Goal: Task Accomplishment & Management: Use online tool/utility

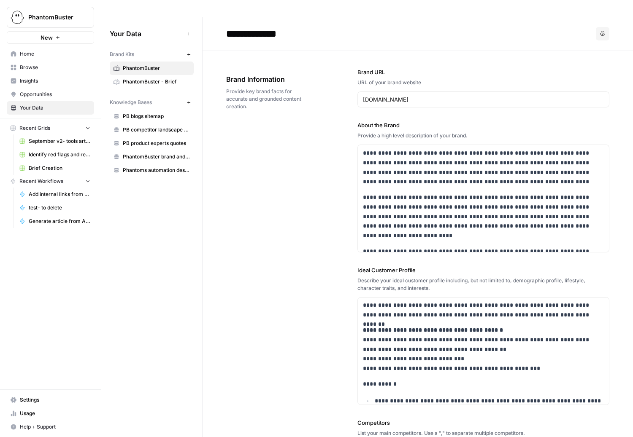
click at [140, 65] on span "PhantomBuster" at bounding box center [156, 69] width 67 height 8
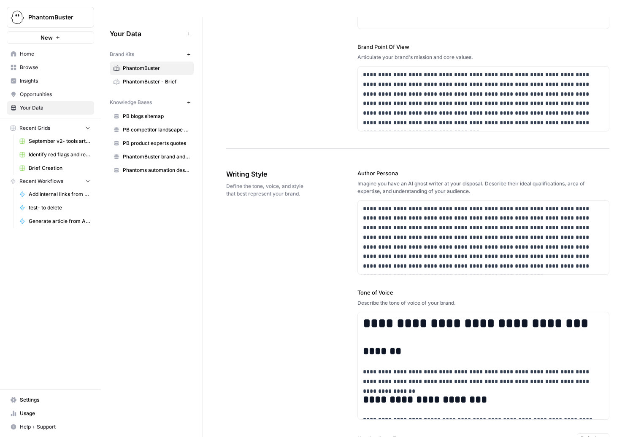
scroll to position [481, 0]
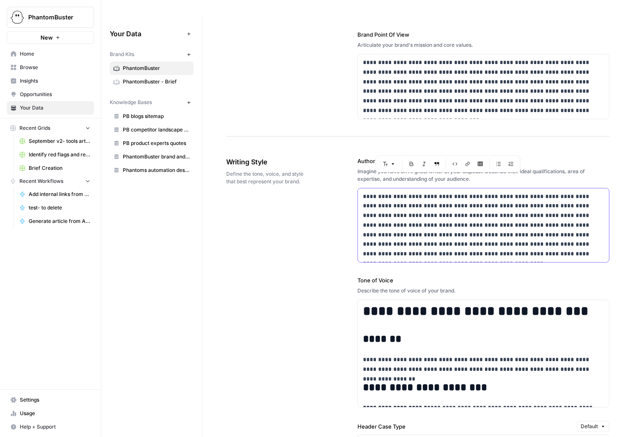
drag, startPoint x: 364, startPoint y: 178, endPoint x: 550, endPoint y: 239, distance: 196.1
click at [550, 239] on p "**********" at bounding box center [483, 225] width 241 height 67
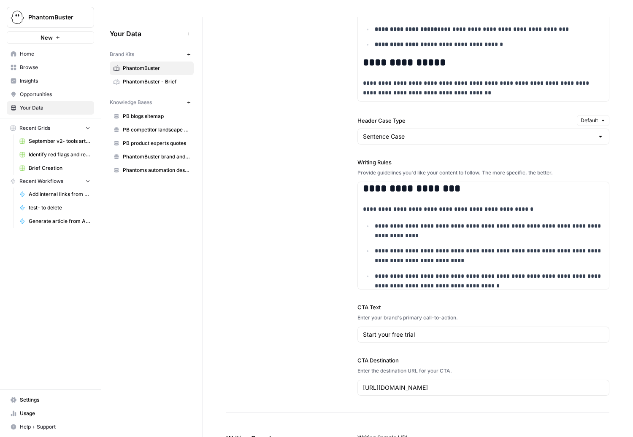
scroll to position [792, 0]
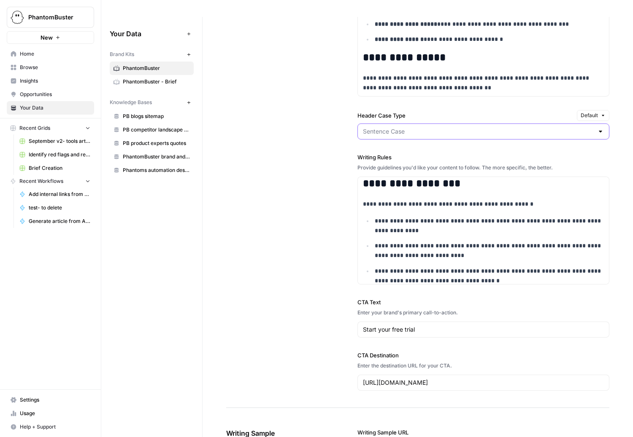
click at [411, 127] on input "Header Case Type" at bounding box center [478, 131] width 231 height 8
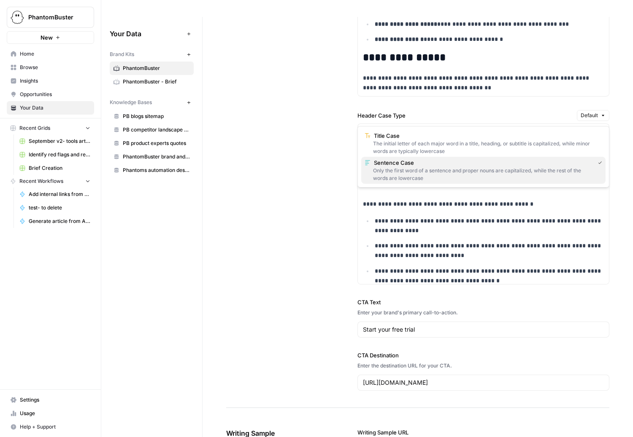
click at [384, 170] on div "Only the first word of a sentence and proper nouns are capitalized, while the r…" at bounding box center [484, 174] width 238 height 15
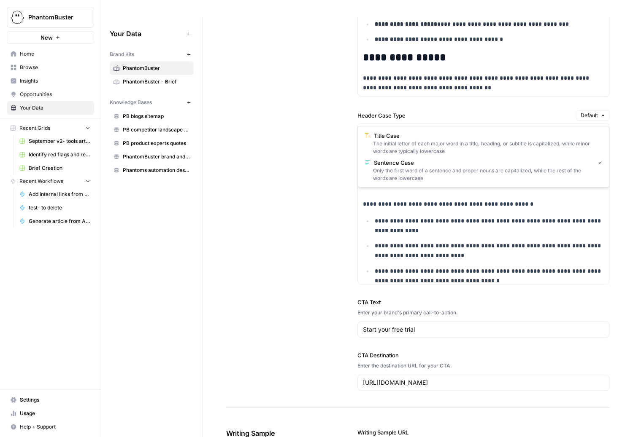
type input "Sentence Case"
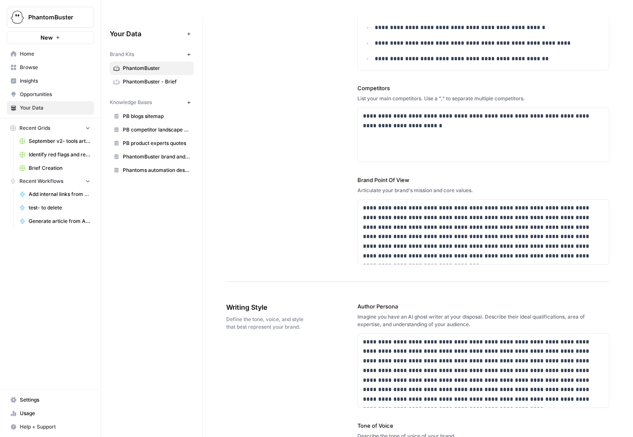
scroll to position [0, 0]
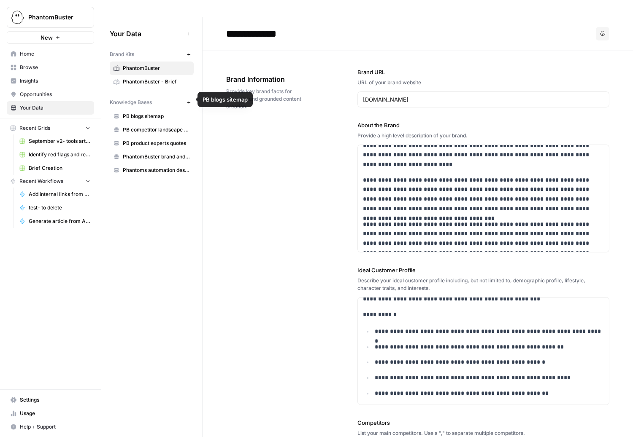
click at [139, 113] on span "PB blogs sitemap" at bounding box center [156, 117] width 67 height 8
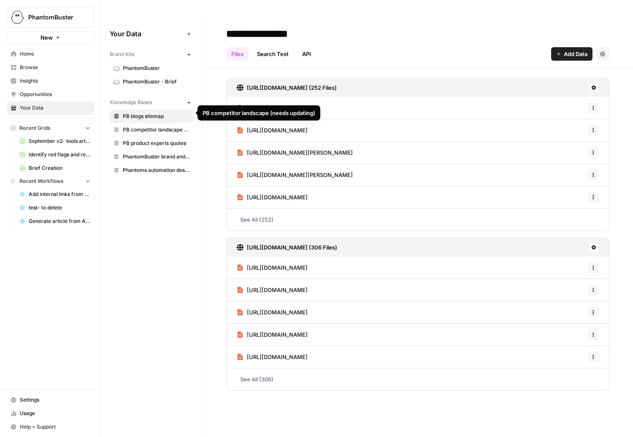
click at [146, 126] on span "PB competitor landscape (needs updating)" at bounding box center [156, 130] width 67 height 8
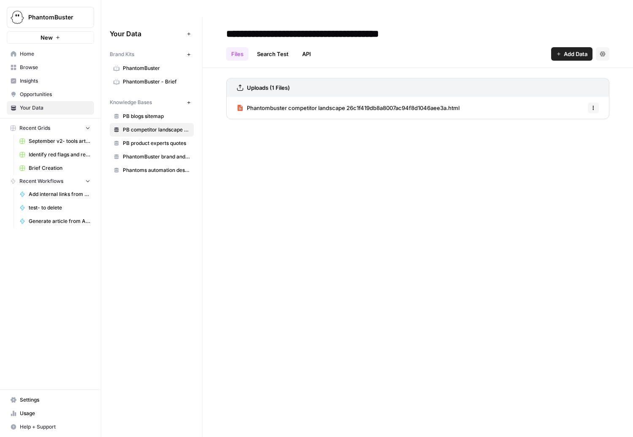
click at [324, 104] on span "Phantombuster competitor landscape 26c1f419db8a8007ac94f8d1046aee3a.html" at bounding box center [353, 108] width 213 height 8
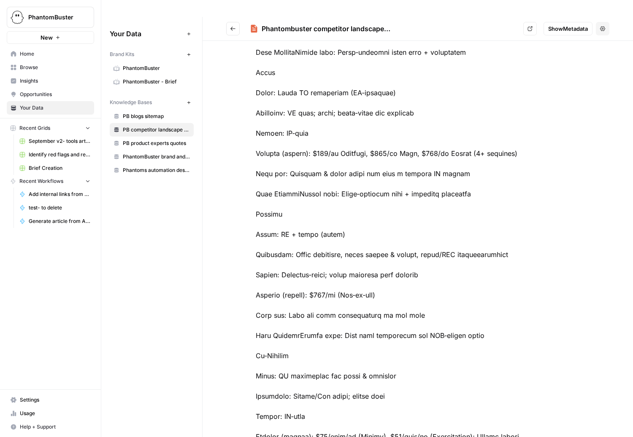
scroll to position [1237, 0]
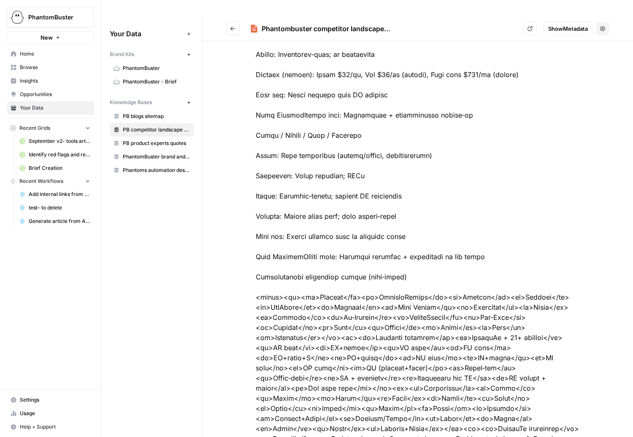
scroll to position [2908, 0]
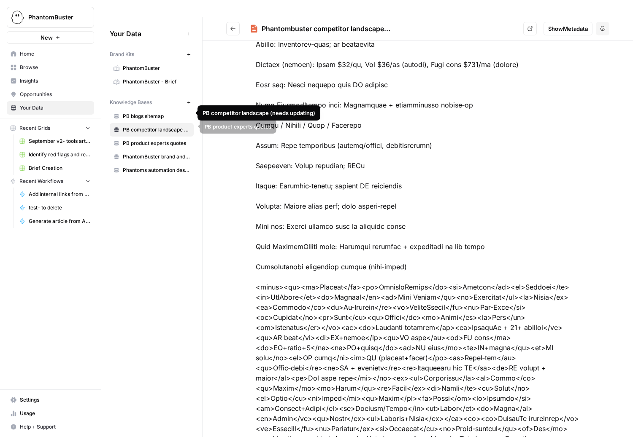
click at [136, 140] on span "PB product experts quotes" at bounding box center [156, 144] width 67 height 8
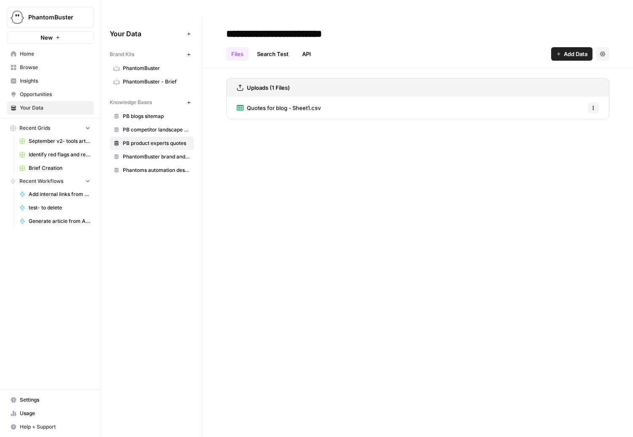
click at [289, 104] on span "Quotes for blog - Sheet1.csv" at bounding box center [284, 108] width 74 height 8
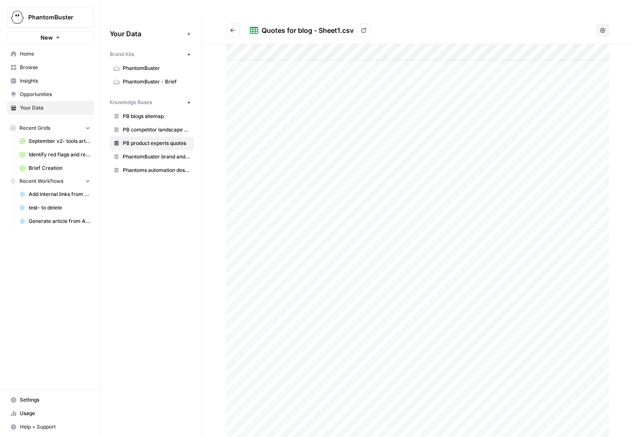
scroll to position [122, 0]
click at [135, 153] on span "PhantomBuster brand and product kit info" at bounding box center [156, 157] width 67 height 8
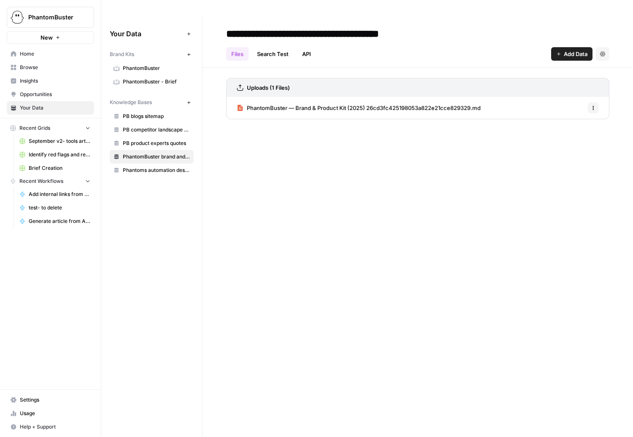
click at [339, 104] on span "PhantomBuster — Brand & Product Kit (2025) 26cd3fc425198053a822e21cce829329.md" at bounding box center [364, 108] width 234 height 8
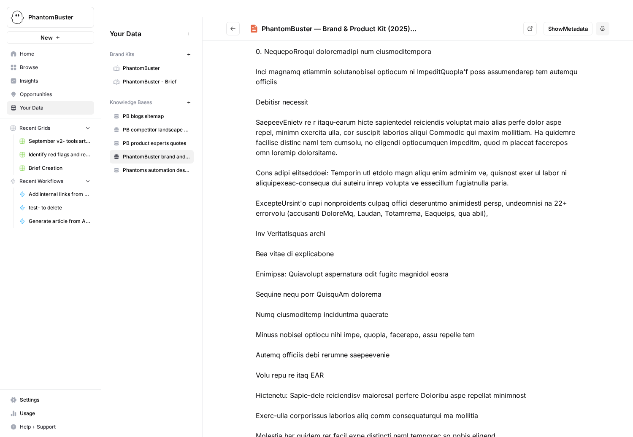
scroll to position [2030, 0]
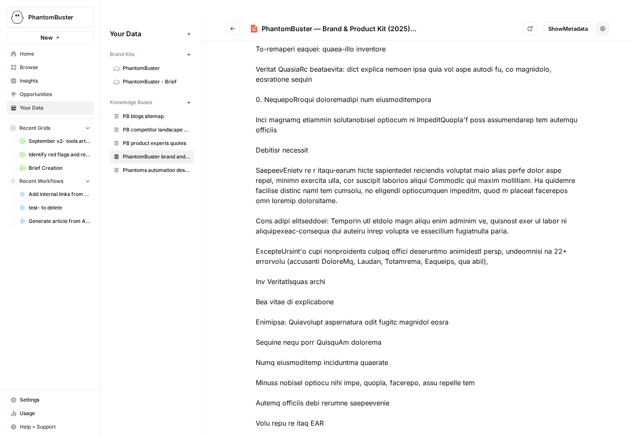
scroll to position [1974, 0]
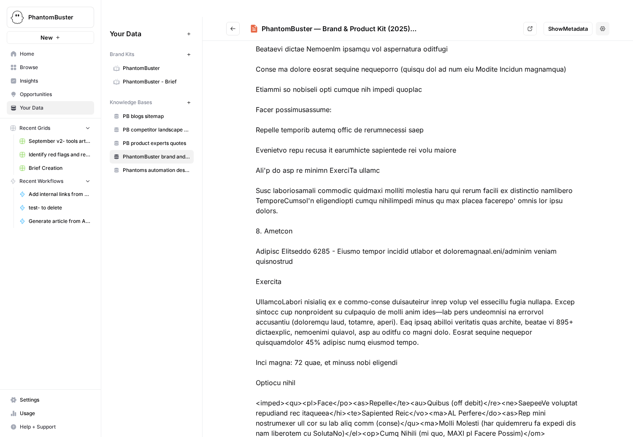
scroll to position [4930, 0]
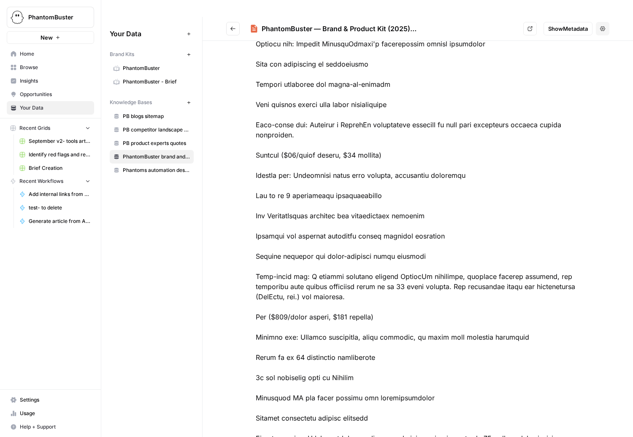
scroll to position [6033, 0]
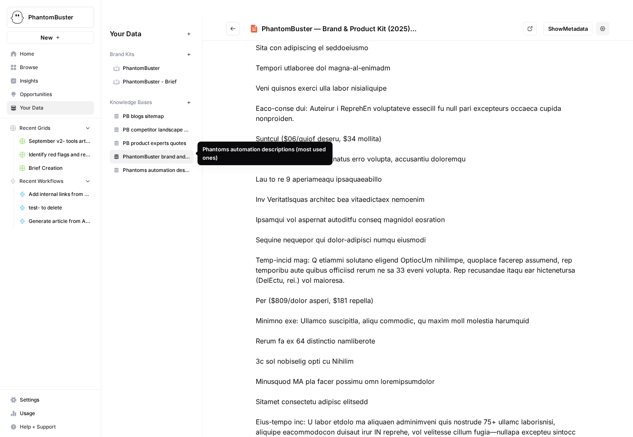
click at [152, 167] on span "Phantoms automation descriptions (most used ones)" at bounding box center [156, 171] width 67 height 8
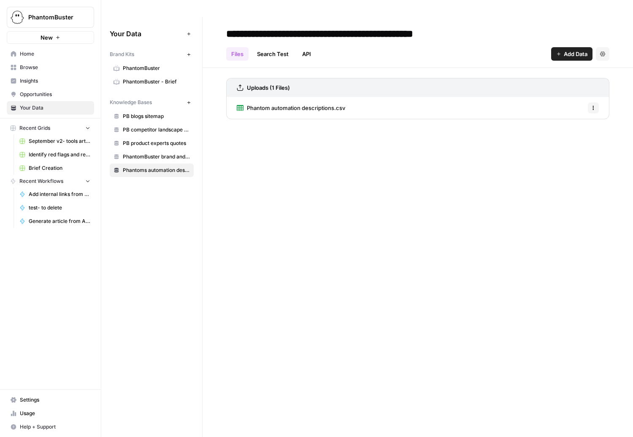
click at [291, 104] on span "Phantom automation descriptions.csv" at bounding box center [296, 108] width 98 height 8
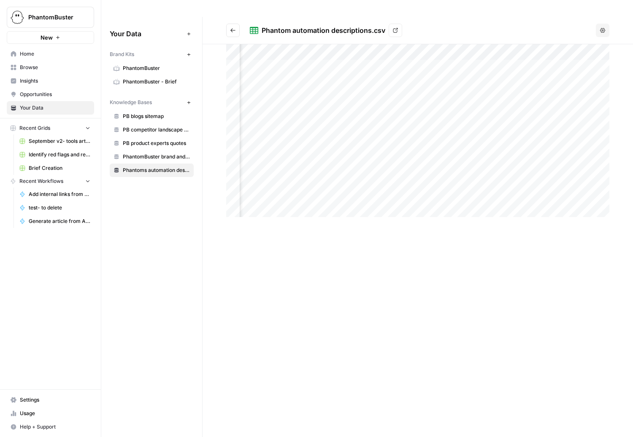
scroll to position [0, 305]
click at [328, 49] on div at bounding box center [417, 130] width 383 height 173
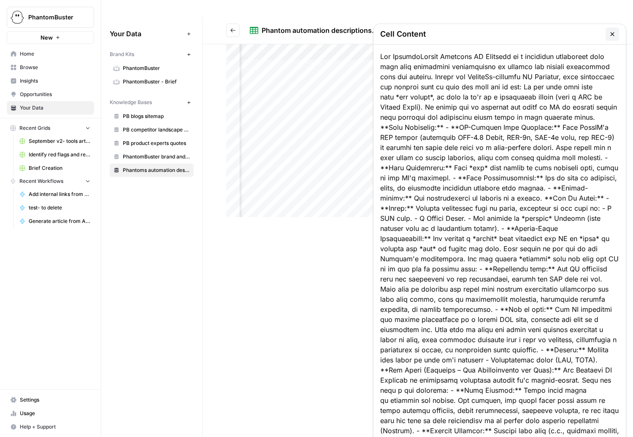
click at [328, 49] on div at bounding box center [417, 130] width 383 height 173
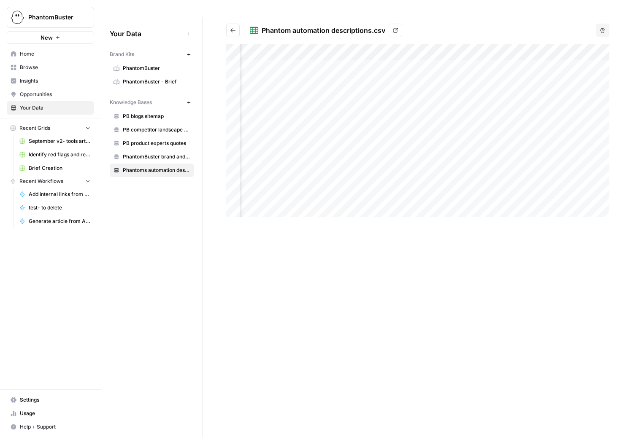
click at [291, 294] on div at bounding box center [418, 249] width 430 height 410
click at [25, 51] on span "Home" at bounding box center [55, 54] width 70 height 8
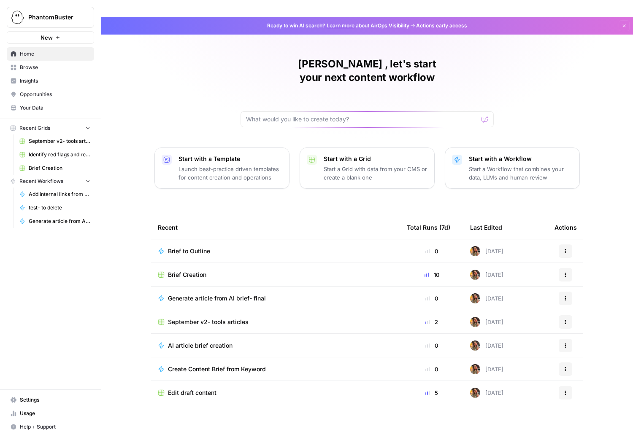
click at [21, 69] on span "Browse" at bounding box center [55, 68] width 70 height 8
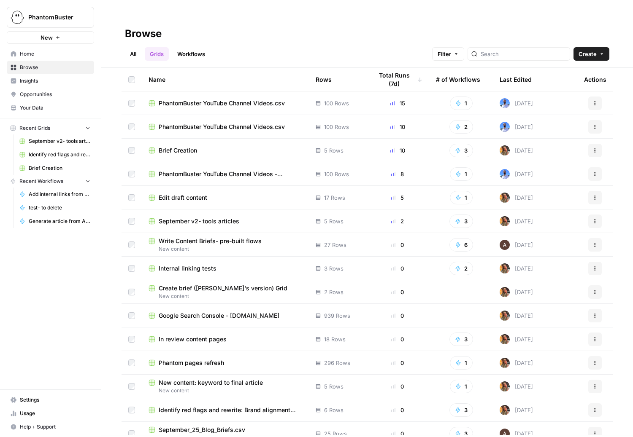
click at [134, 47] on link "All" at bounding box center [133, 54] width 16 height 14
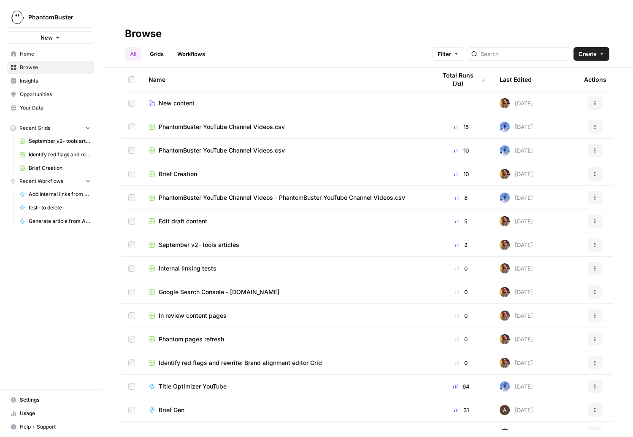
click at [171, 99] on span "New content" at bounding box center [177, 103] width 36 height 8
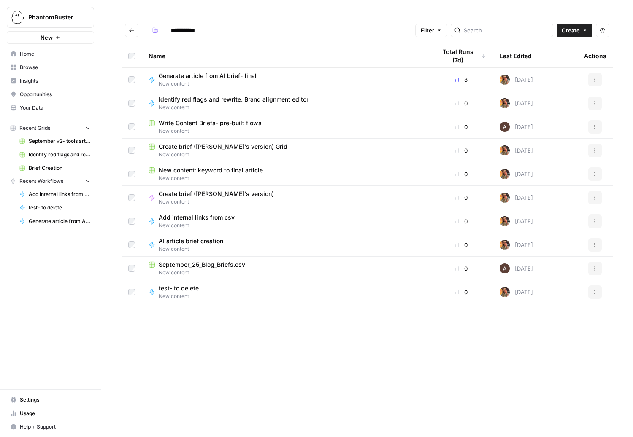
click at [130, 24] on button "Go back" at bounding box center [132, 31] width 14 height 14
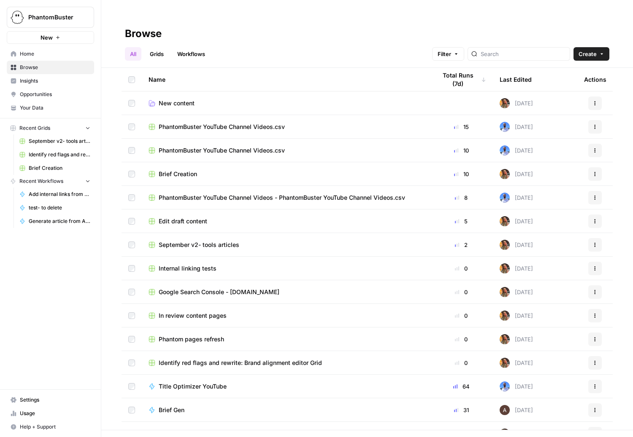
click at [150, 437] on span "Create Folder" at bounding box center [156, 442] width 36 height 8
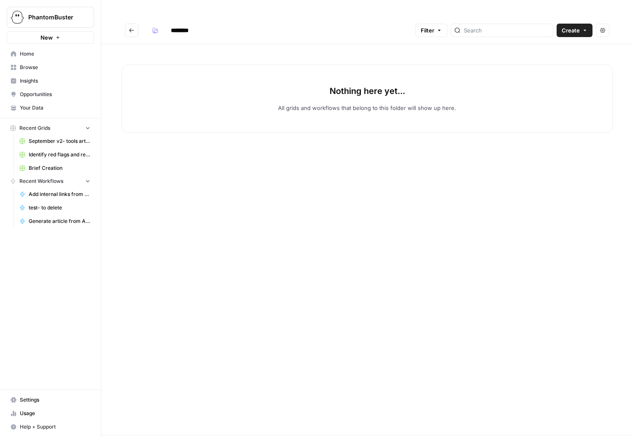
click at [186, 24] on input "********" at bounding box center [190, 31] width 47 height 14
type input "**********"
click at [568, 26] on span "Create" at bounding box center [571, 30] width 18 height 8
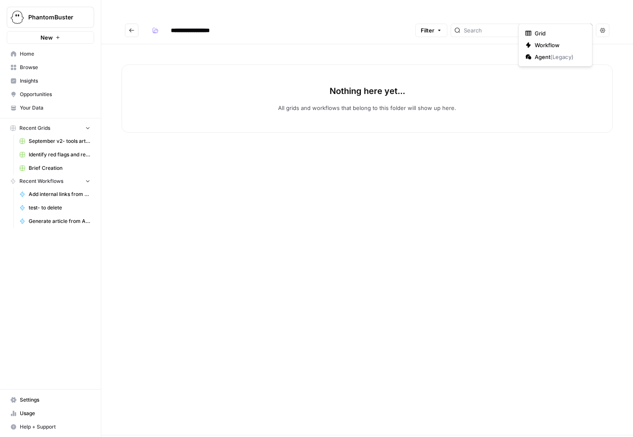
click at [321, 21] on header "**********" at bounding box center [367, 30] width 532 height 27
click at [579, 26] on span "Create" at bounding box center [571, 30] width 18 height 8
click at [34, 80] on span "Insights" at bounding box center [55, 81] width 70 height 8
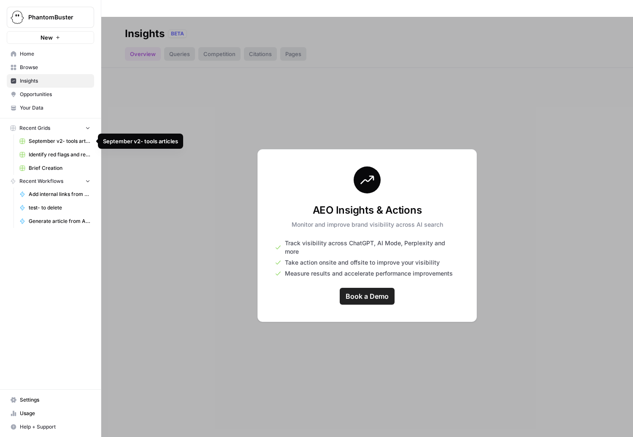
click at [38, 140] on span "September v2- tools articles" at bounding box center [60, 142] width 62 height 8
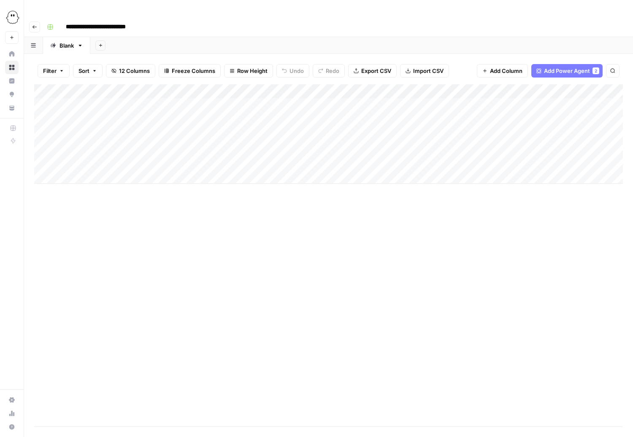
click at [34, 24] on icon "button" at bounding box center [34, 26] width 5 height 5
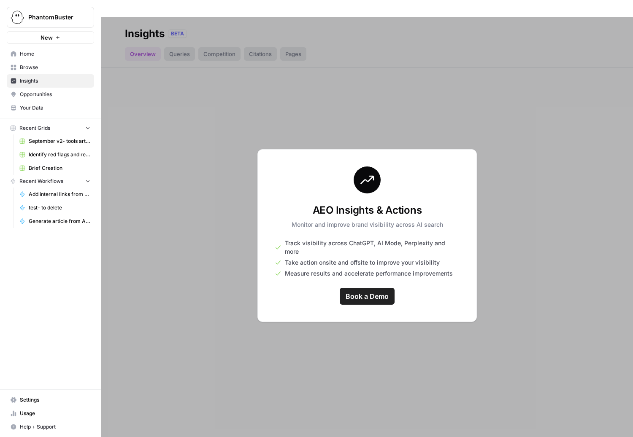
click at [28, 65] on span "Browse" at bounding box center [55, 68] width 70 height 8
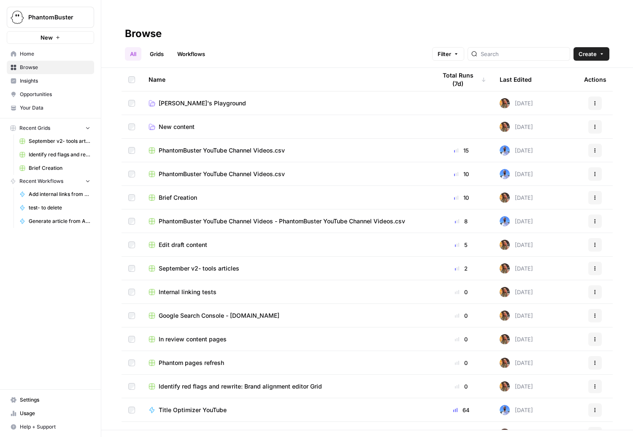
click at [167, 123] on span "New content" at bounding box center [177, 127] width 36 height 8
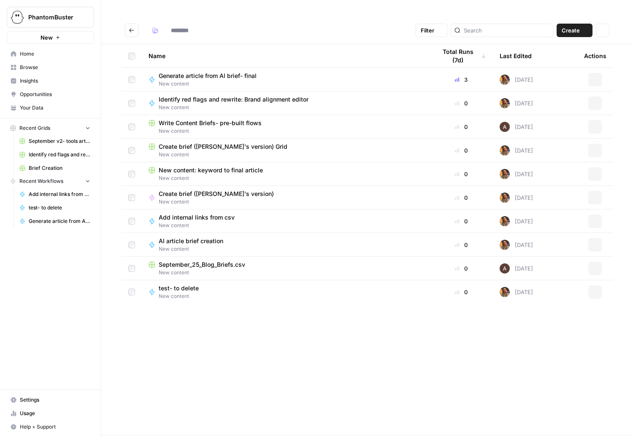
type input "**********"
click at [184, 261] on span "September_25_Blog_Briefs.csv" at bounding box center [202, 265] width 86 height 8
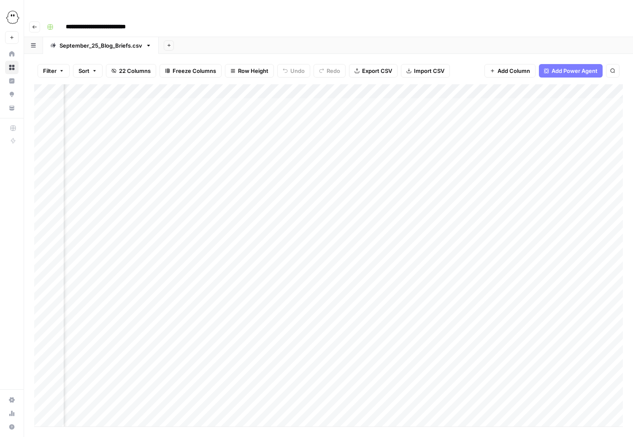
scroll to position [0, 1283]
click at [178, 84] on div "Add Column" at bounding box center [328, 255] width 589 height 343
click at [375, 84] on div "Add Column" at bounding box center [328, 255] width 589 height 343
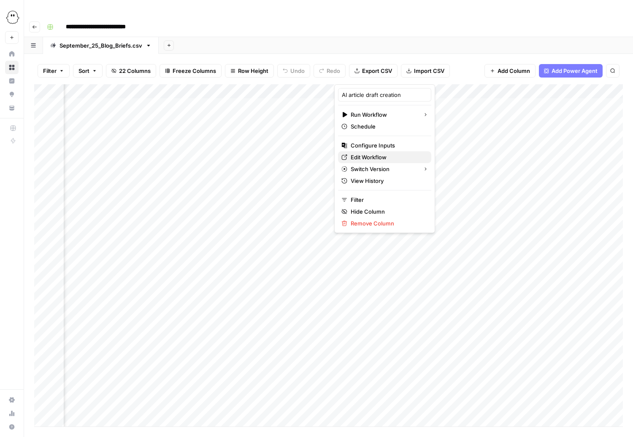
click at [367, 156] on span "Edit Workflow" at bounding box center [388, 157] width 74 height 8
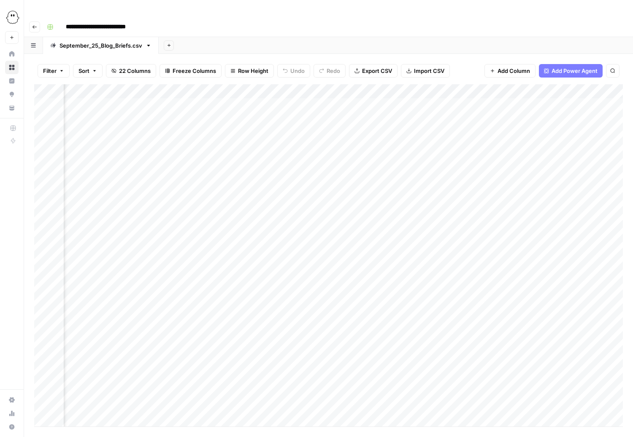
click at [416, 84] on div "Add Column" at bounding box center [328, 255] width 589 height 343
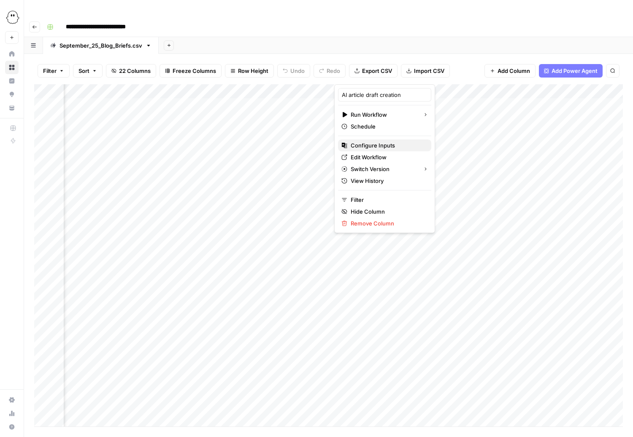
click at [367, 144] on span "Configure Inputs" at bounding box center [388, 145] width 74 height 8
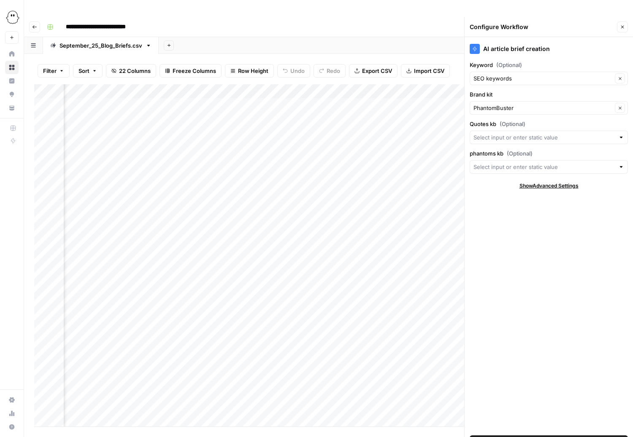
scroll to position [0, 54]
click at [585, 74] on input "Keyword (Optional)" at bounding box center [542, 78] width 139 height 8
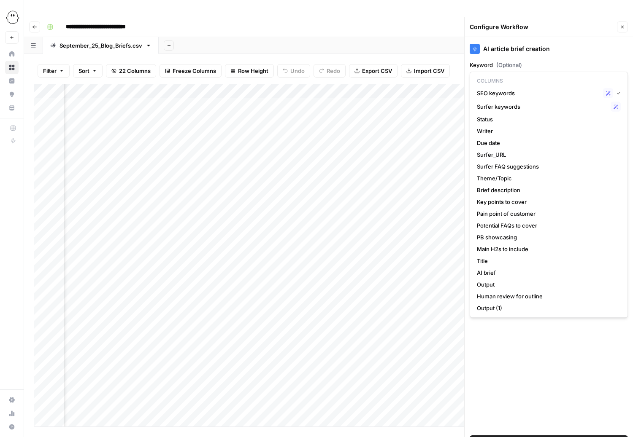
type input "SEO keywords"
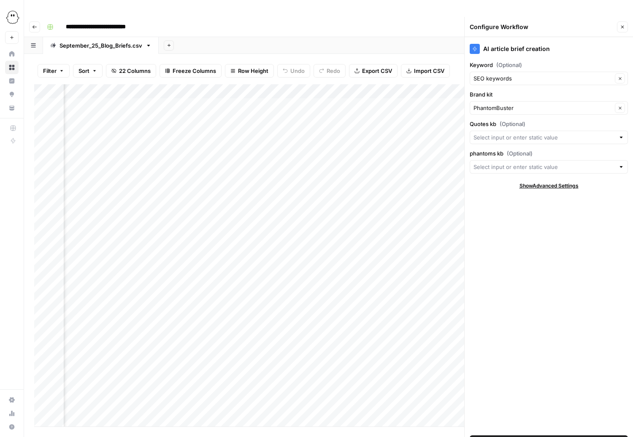
click at [586, 44] on div "AI article brief creation" at bounding box center [549, 49] width 158 height 10
click at [490, 133] on input "Quotes kb (Optional)" at bounding box center [543, 137] width 141 height 8
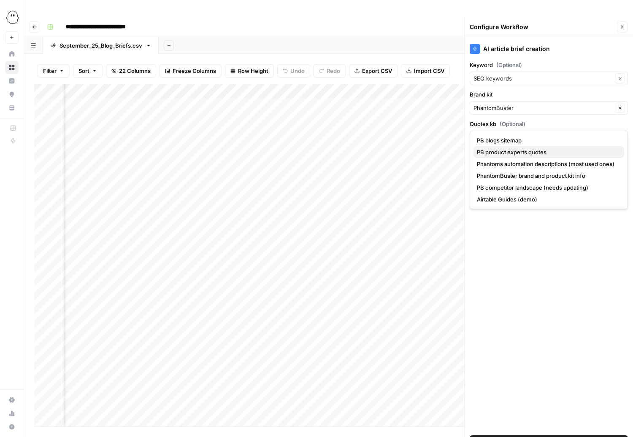
click at [494, 153] on span "PB product experts quotes" at bounding box center [547, 152] width 140 height 8
type input "PB product experts quotes"
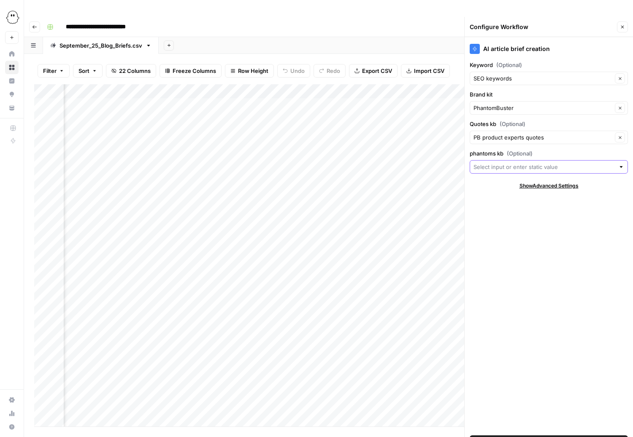
click at [492, 163] on input "phantoms kb (Optional)" at bounding box center [543, 167] width 141 height 8
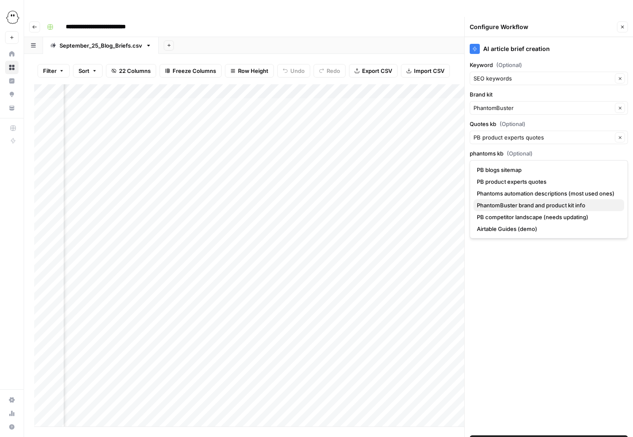
click at [494, 205] on span "PhantomBuster brand and product kit info" at bounding box center [547, 205] width 140 height 8
type input "PhantomBuster brand and product kit info"
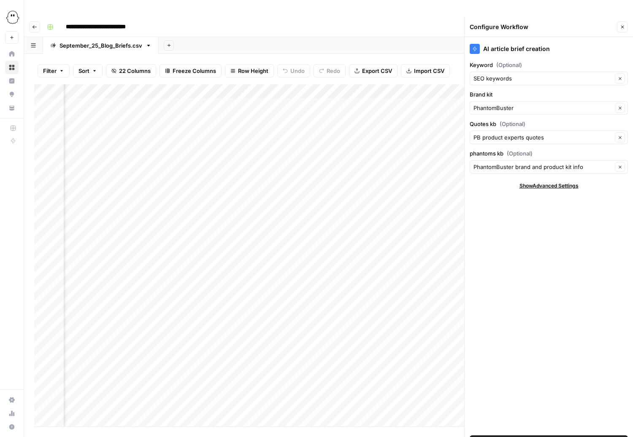
click at [547, 437] on span "Save Workflow" at bounding box center [548, 442] width 39 height 8
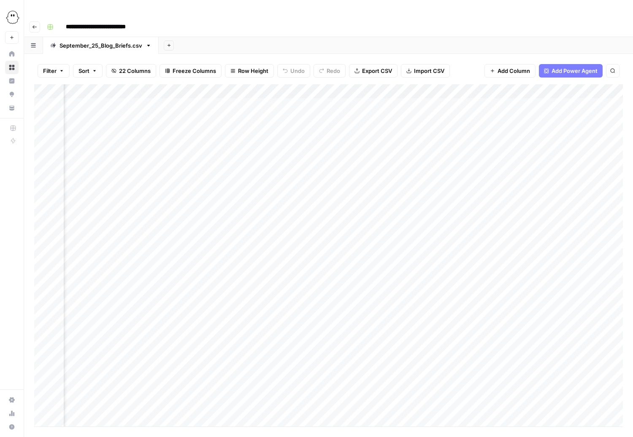
scroll to position [0, 1494]
click at [172, 187] on div "Add Column" at bounding box center [328, 255] width 589 height 343
click at [203, 189] on div "Add Column" at bounding box center [328, 255] width 589 height 343
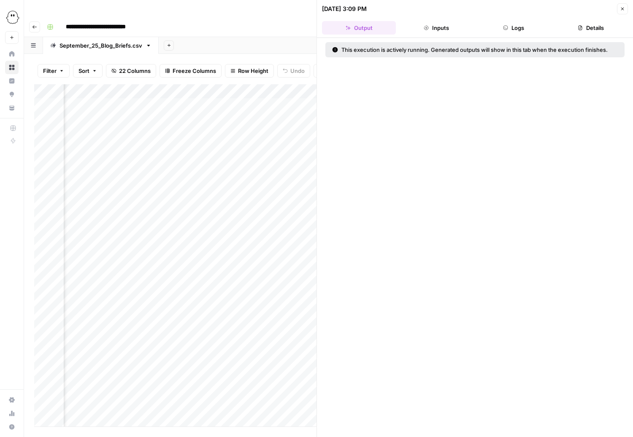
click at [521, 27] on button "Logs" at bounding box center [514, 28] width 74 height 14
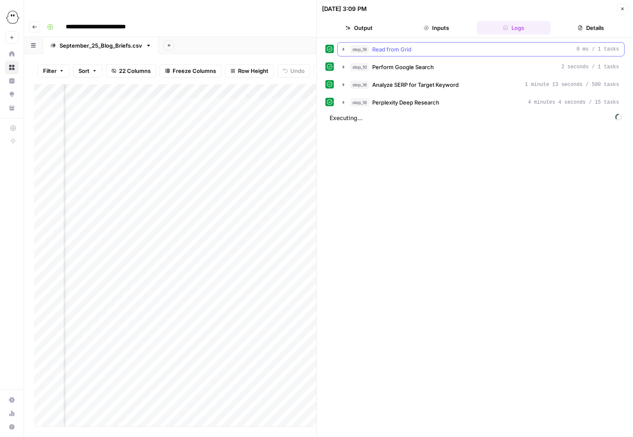
click at [340, 49] on icon "button" at bounding box center [343, 49] width 7 height 7
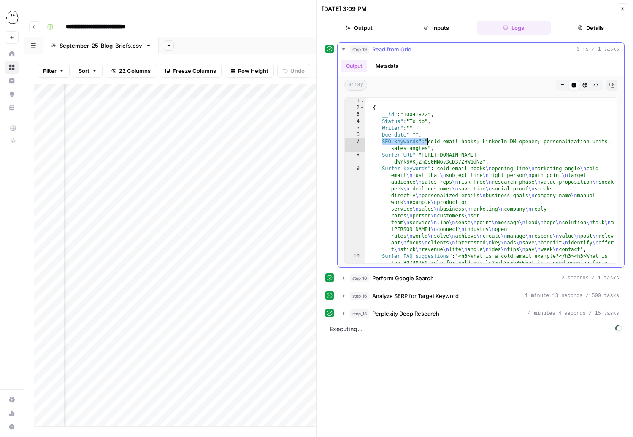
drag, startPoint x: 383, startPoint y: 142, endPoint x: 429, endPoint y: 142, distance: 46.4
click at [429, 142] on div "[ { "__id" : "10041872" , "Status" : "To do" , "Writer" : "" , "Due date" : "" …" at bounding box center [491, 221] width 252 height 247
drag, startPoint x: 416, startPoint y: 157, endPoint x: 382, endPoint y: 157, distance: 33.8
click at [382, 157] on div "[ { "__id" : "10041872" , "Status" : "To do" , "Writer" : "" , "Due date" : "" …" at bounding box center [491, 221] width 252 height 247
drag, startPoint x: 380, startPoint y: 108, endPoint x: 372, endPoint y: 108, distance: 8.0
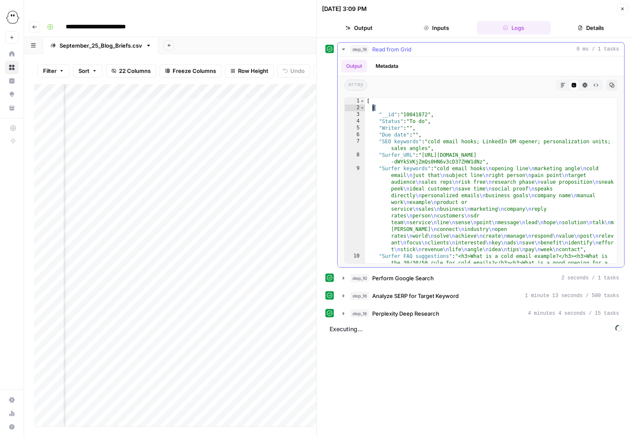
click at [372, 108] on div "[ { "__id" : "10041872" , "Status" : "To do" , "Writer" : "" , "Due date" : "" …" at bounding box center [491, 221] width 252 height 247
drag, startPoint x: 382, startPoint y: 115, endPoint x: 377, endPoint y: 115, distance: 4.6
click at [377, 115] on div "[ { "__id" : "10041872" , "Status" : "To do" , "Writer" : "" , "Due date" : "" …" at bounding box center [491, 221] width 252 height 247
type textarea "**********"
drag, startPoint x: 403, startPoint y: 115, endPoint x: 430, endPoint y: 115, distance: 27.0
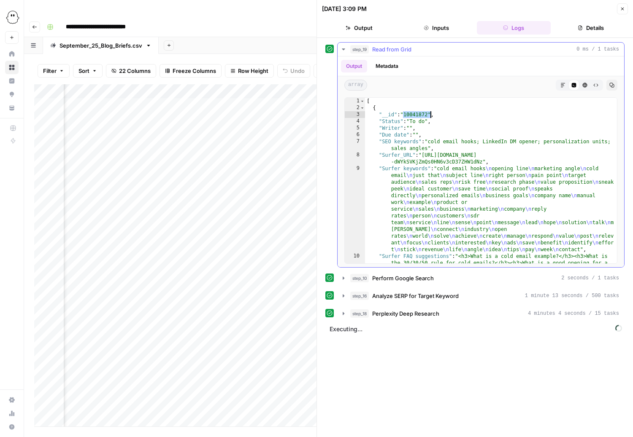
click at [430, 115] on div "[ { "__id" : "10041872" , "Status" : "To do" , "Writer" : "" , "Due date" : "" …" at bounding box center [491, 221] width 252 height 247
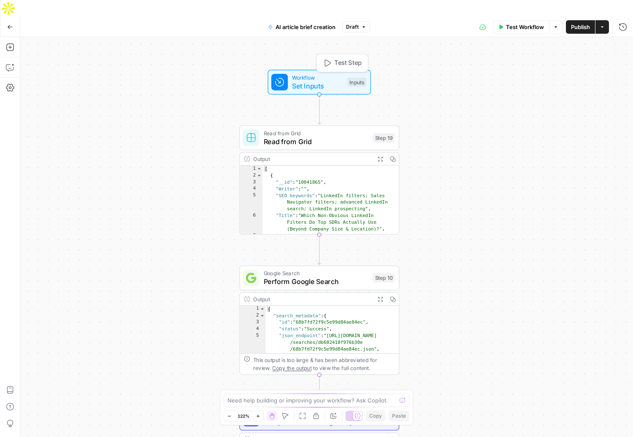
click at [317, 73] on span "Workflow" at bounding box center [317, 77] width 51 height 8
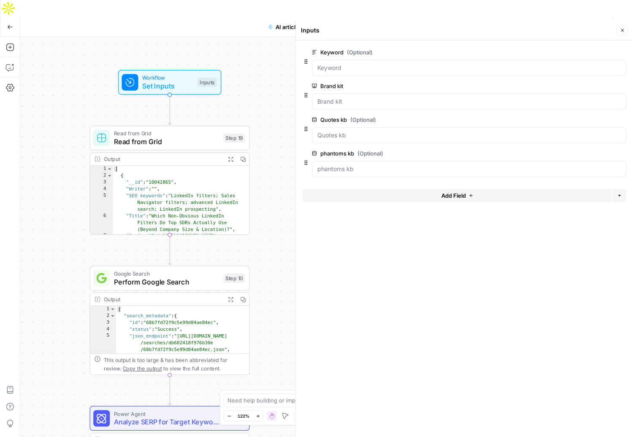
click at [622, 30] on icon "button" at bounding box center [622, 30] width 3 height 3
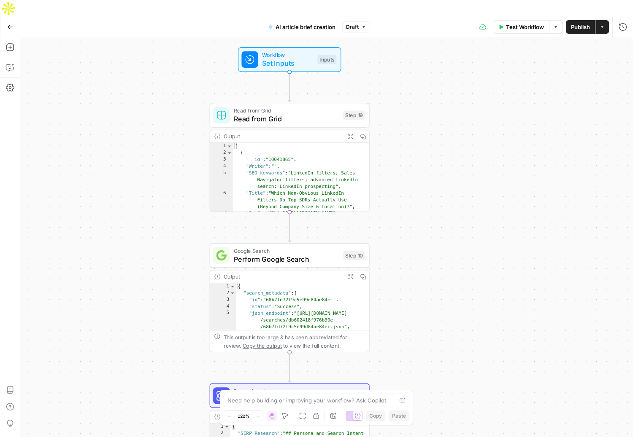
drag, startPoint x: 324, startPoint y: 190, endPoint x: 444, endPoint y: 167, distance: 122.0
click at [444, 167] on div "Workflow Set Inputs Inputs Read from Grid Read from Grid Step 19 Output Expand …" at bounding box center [326, 245] width 613 height 417
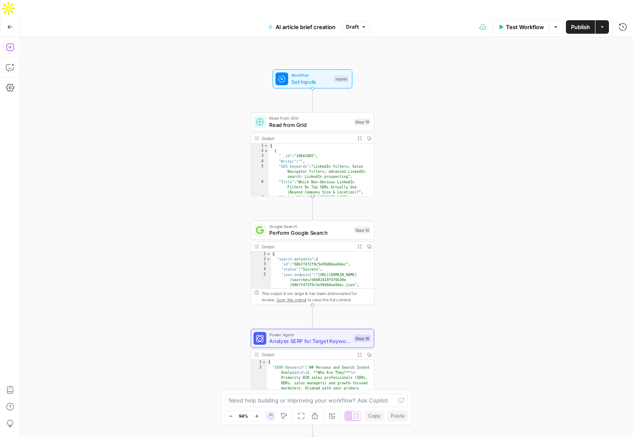
click at [11, 43] on icon "button" at bounding box center [10, 47] width 8 height 8
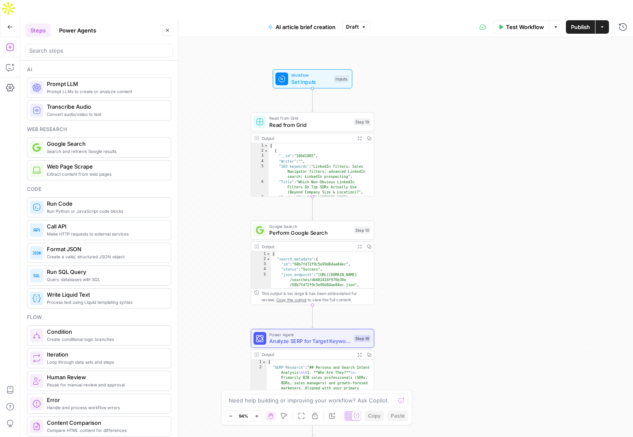
click at [77, 30] on button "Power Agents" at bounding box center [77, 31] width 47 height 14
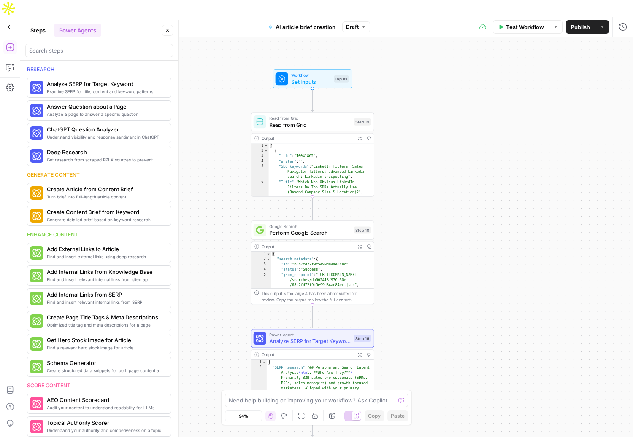
click at [413, 218] on div "Workflow Set Inputs Inputs Read from Grid Read from Grid Step 19 Output Expand …" at bounding box center [326, 245] width 613 height 417
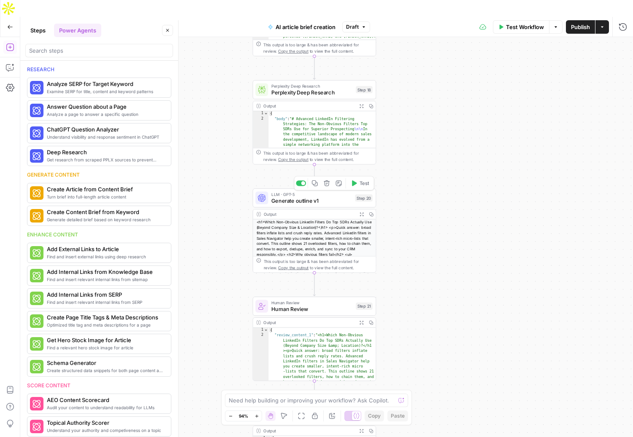
click at [309, 197] on span "Generate outline v1" at bounding box center [311, 201] width 81 height 8
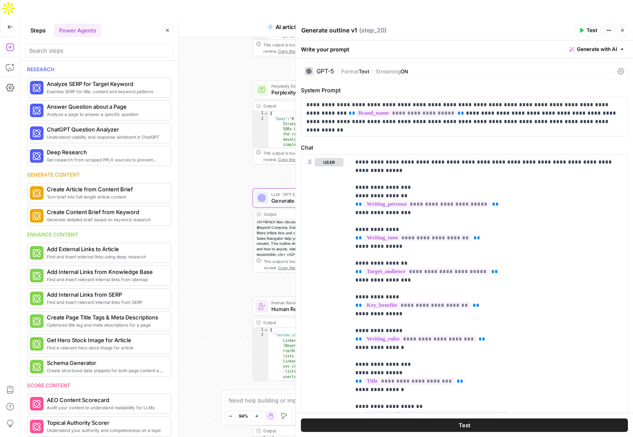
click at [322, 70] on div "GPT-5" at bounding box center [324, 71] width 17 height 6
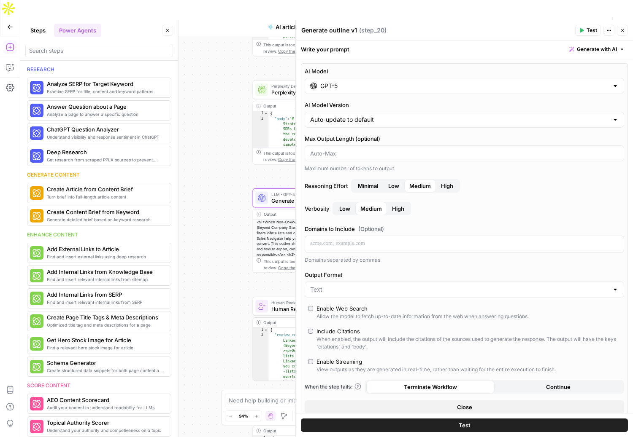
click at [384, 87] on input "GPT-5" at bounding box center [464, 86] width 288 height 8
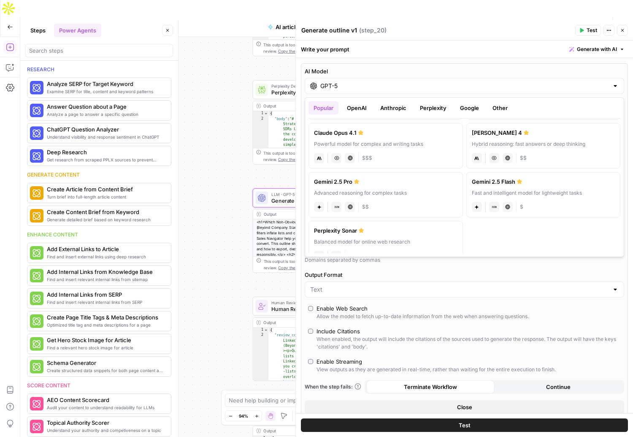
scroll to position [121, 0]
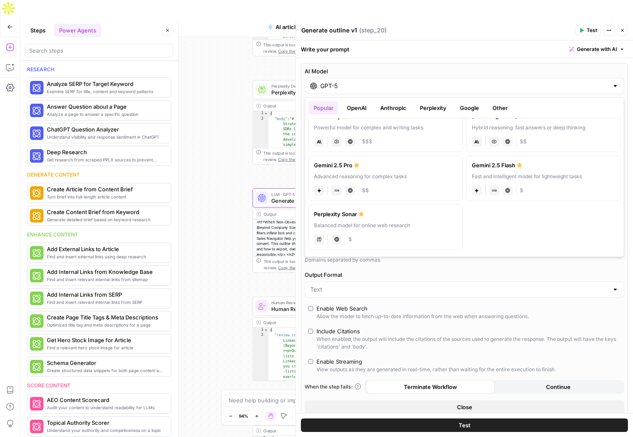
click at [359, 102] on button "OpenAI" at bounding box center [357, 108] width 30 height 14
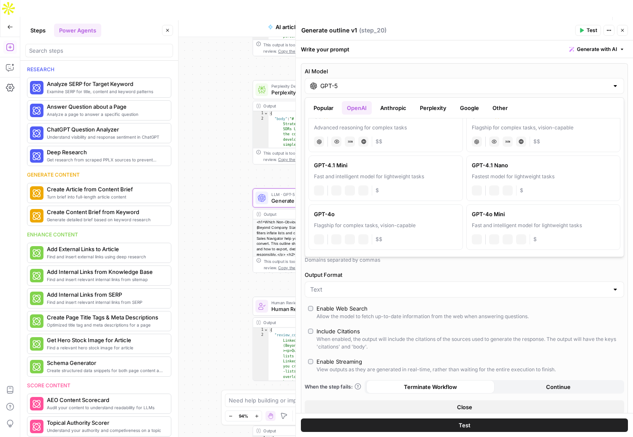
click at [392, 104] on button "Anthropic" at bounding box center [393, 108] width 36 height 14
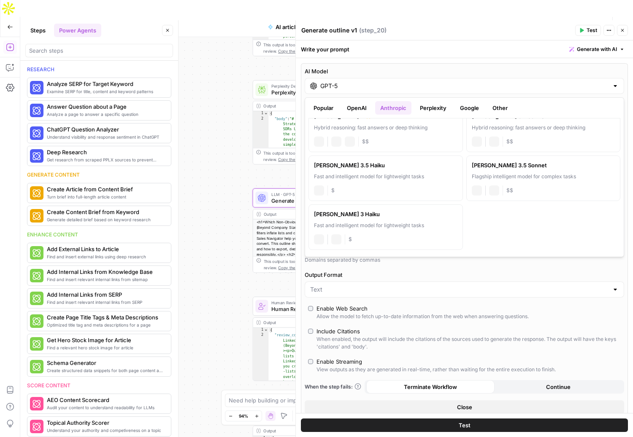
scroll to position [64, 0]
click at [427, 106] on button "Perplexity" at bounding box center [433, 108] width 37 height 14
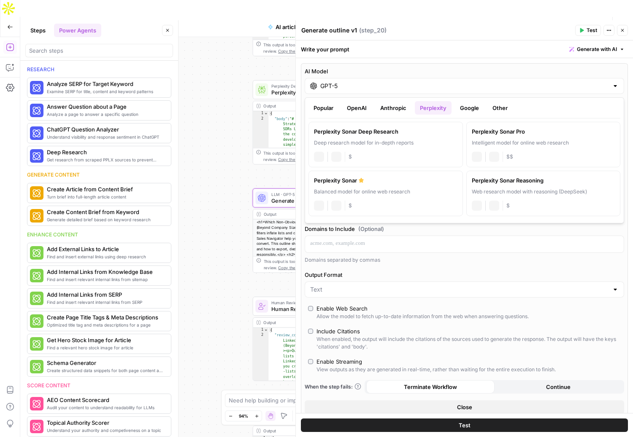
scroll to position [0, 0]
click at [321, 106] on button "Popular" at bounding box center [323, 108] width 30 height 14
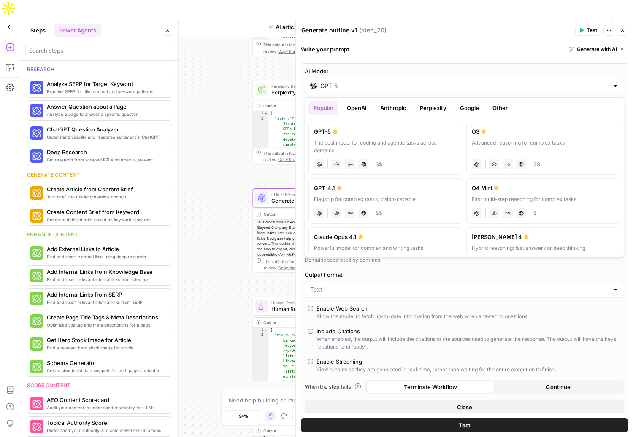
click at [379, 66] on div "AI Model GPT-5 AI Model Version Auto-update to default Max Output Length (optio…" at bounding box center [464, 240] width 327 height 355
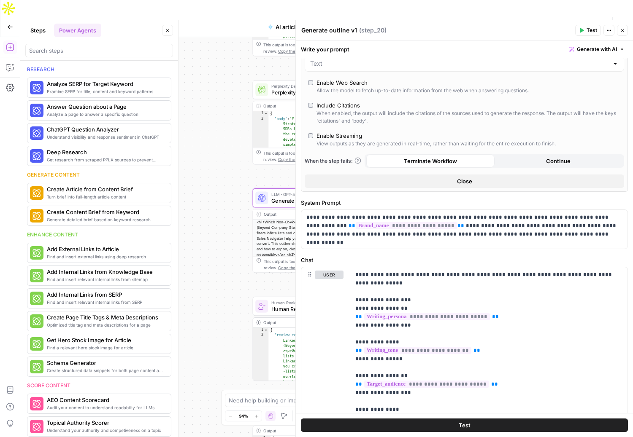
scroll to position [335, 0]
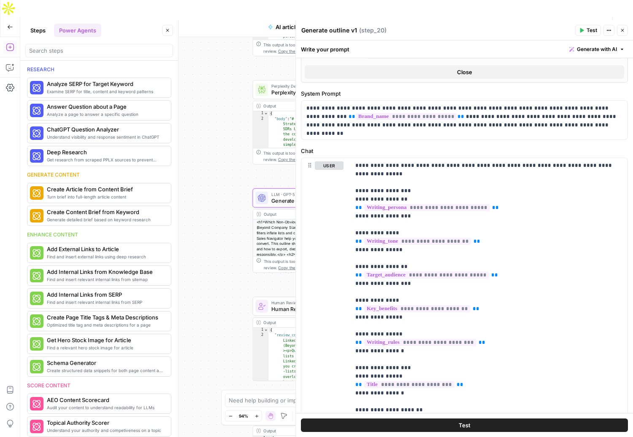
click at [307, 149] on label "Chat" at bounding box center [464, 151] width 327 height 8
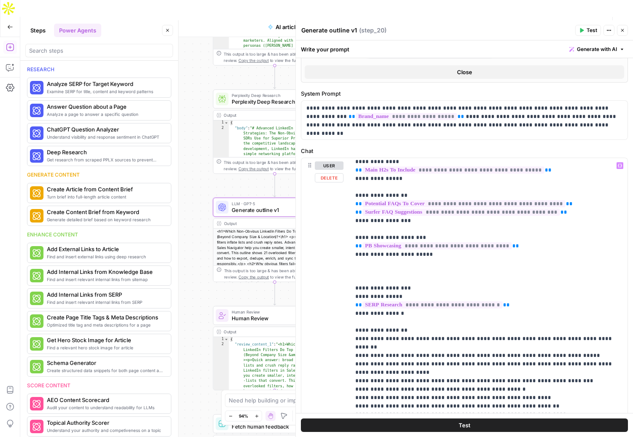
scroll to position [422, 0]
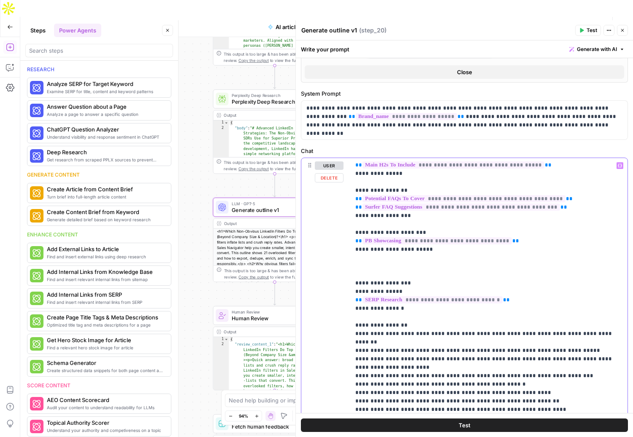
click at [359, 255] on p "**********" at bounding box center [488, 118] width 267 height 759
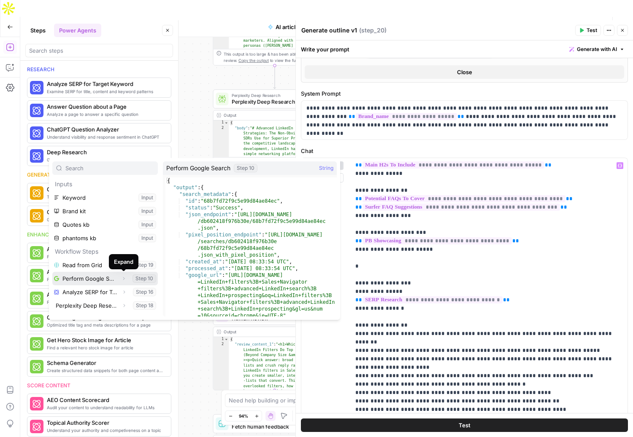
click at [125, 279] on icon "button" at bounding box center [123, 278] width 5 height 5
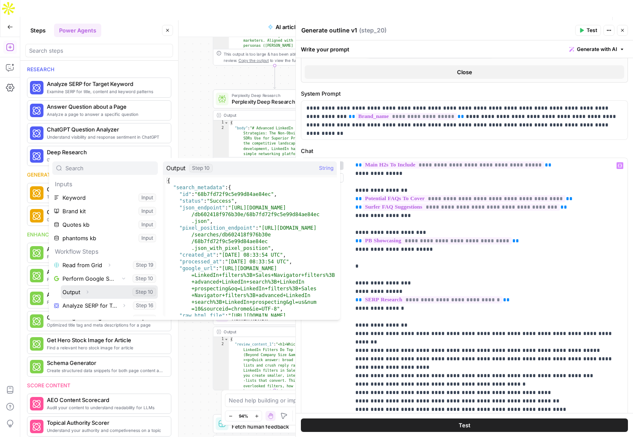
click at [90, 292] on button "Expand" at bounding box center [87, 292] width 11 height 11
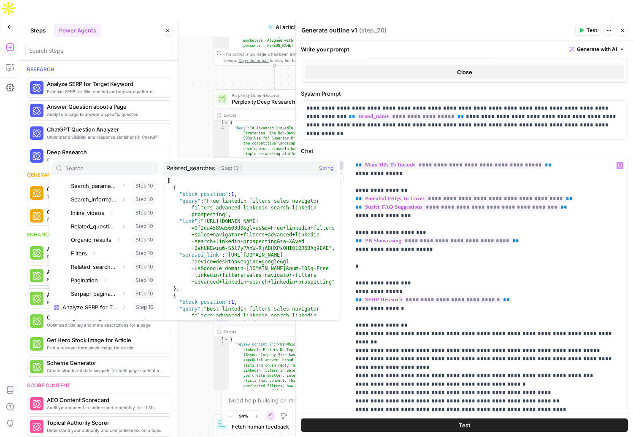
scroll to position [144, 0]
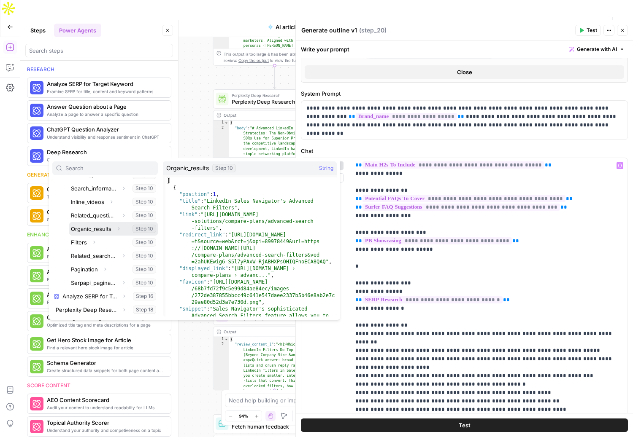
click at [96, 229] on button "Select variable Organic_results" at bounding box center [113, 229] width 89 height 14
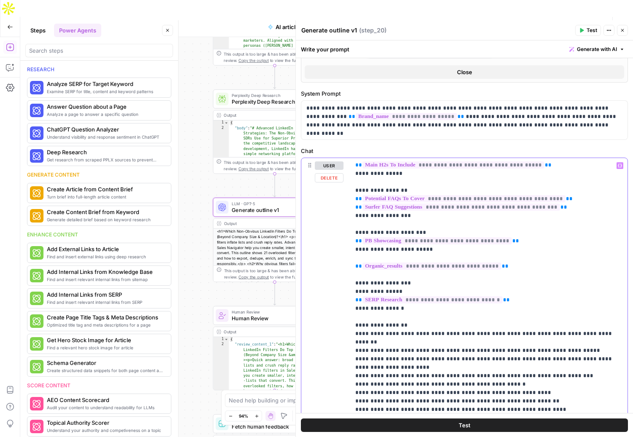
drag, startPoint x: 503, startPoint y: 257, endPoint x: 341, endPoint y: 257, distance: 162.0
click at [341, 257] on div "**********" at bounding box center [464, 340] width 326 height 364
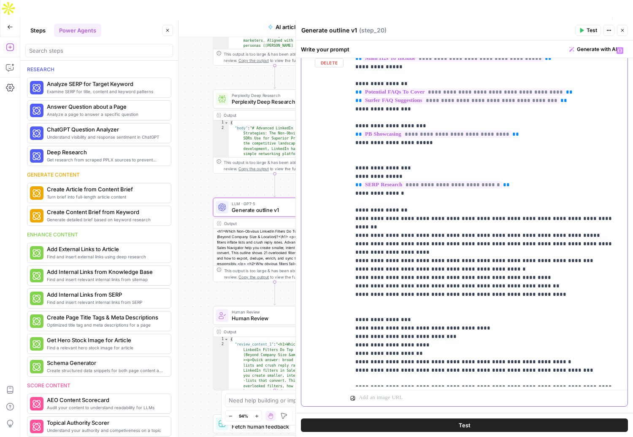
scroll to position [469, 0]
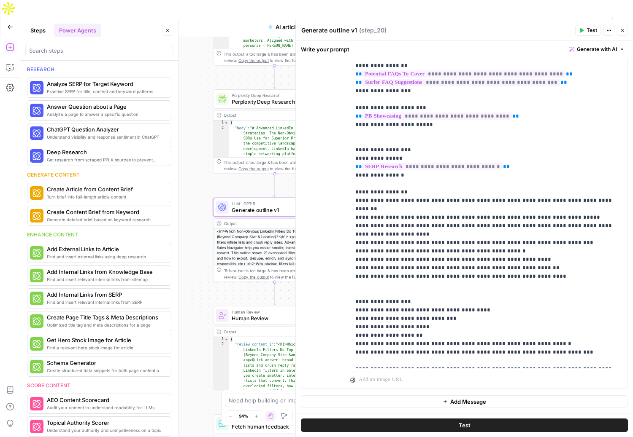
click at [206, 285] on div "Workflow Set Inputs Inputs Read from Grid Read from Grid Step 19 Output Expand …" at bounding box center [326, 245] width 613 height 417
click at [625, 31] on button "Close" at bounding box center [622, 30] width 11 height 11
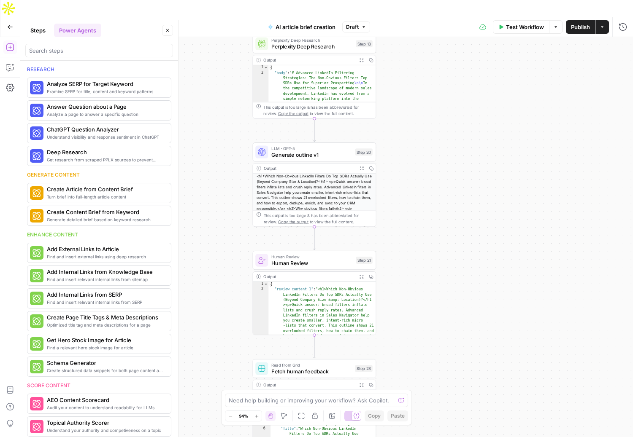
drag, startPoint x: 377, startPoint y: 269, endPoint x: 413, endPoint y: 183, distance: 93.4
click at [413, 183] on div "Workflow Set Inputs Inputs Read from Grid Read from Grid Step 19 Output Expand …" at bounding box center [326, 245] width 613 height 417
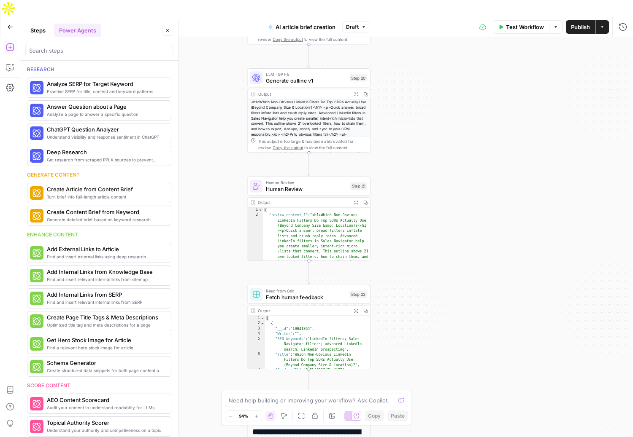
drag, startPoint x: 421, startPoint y: 238, endPoint x: 419, endPoint y: 191, distance: 46.9
click at [419, 191] on div "Workflow Set Inputs Inputs Read from Grid Read from Grid Step 19 Output Expand …" at bounding box center [326, 245] width 613 height 417
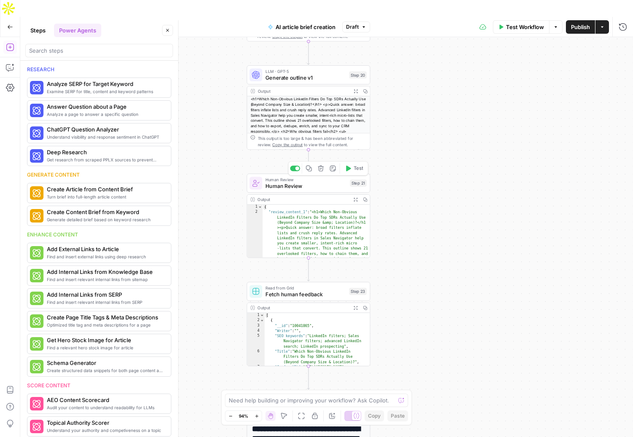
click at [290, 182] on span "Human Review" at bounding box center [305, 186] width 81 height 8
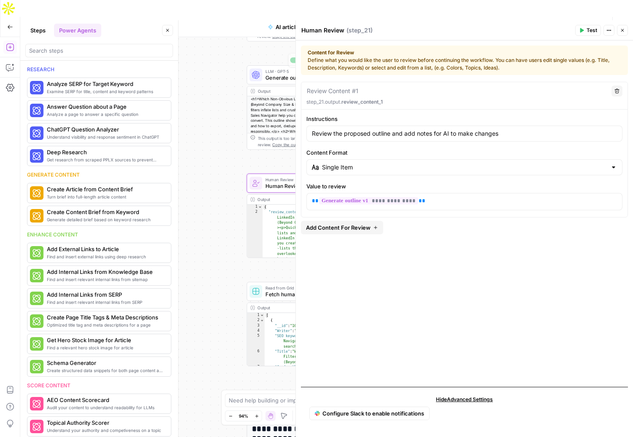
click at [221, 128] on div "Workflow Set Inputs Inputs Read from Grid Read from Grid Step 19 Output Expand …" at bounding box center [326, 245] width 613 height 417
click at [624, 30] on icon "button" at bounding box center [622, 30] width 5 height 5
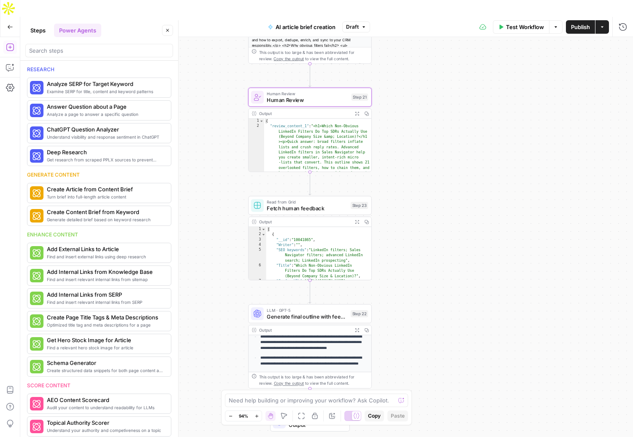
scroll to position [0, 0]
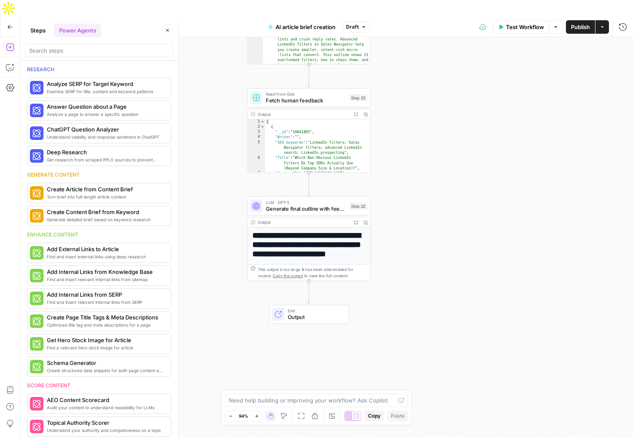
drag, startPoint x: 422, startPoint y: 119, endPoint x: 422, endPoint y: 235, distance: 116.0
click at [422, 235] on div "Workflow Set Inputs Inputs Read from Grid Read from Grid Step 19 Output Expand …" at bounding box center [326, 245] width 613 height 417
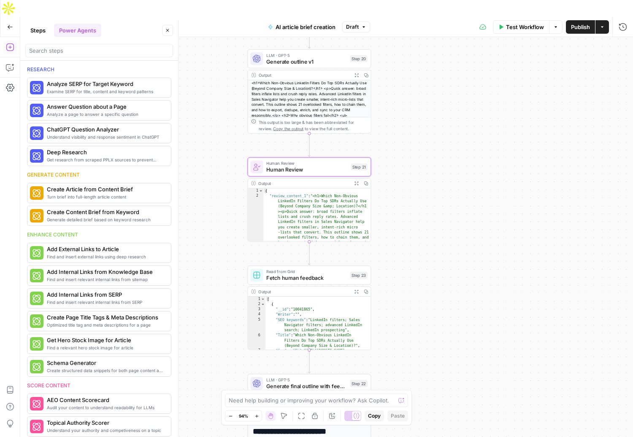
drag, startPoint x: 439, startPoint y: 100, endPoint x: 439, endPoint y: 294, distance: 193.2
click at [439, 294] on div "Workflow Set Inputs Inputs Read from Grid Read from Grid Step 19 Output Expand …" at bounding box center [326, 245] width 613 height 417
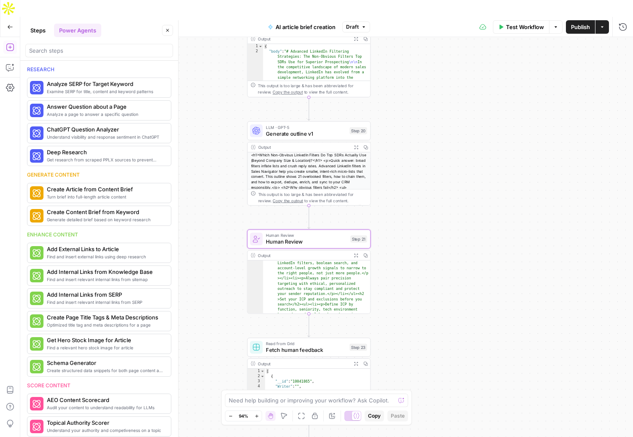
scroll to position [110, 0]
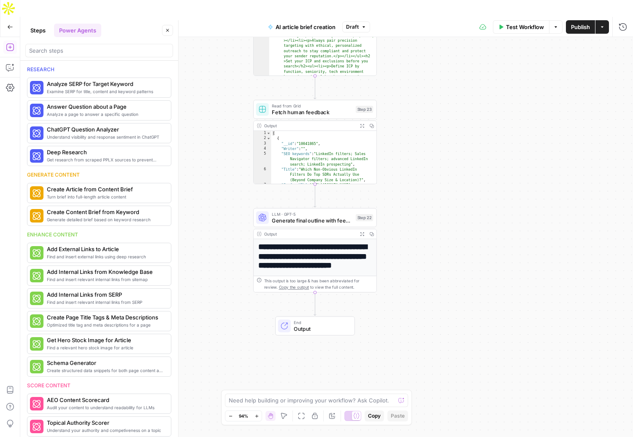
click at [35, 25] on button "Steps" at bounding box center [37, 31] width 25 height 14
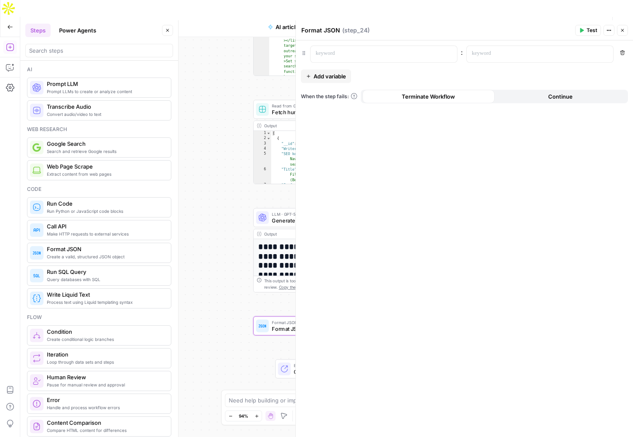
click at [332, 77] on span "Add variable" at bounding box center [329, 76] width 32 height 8
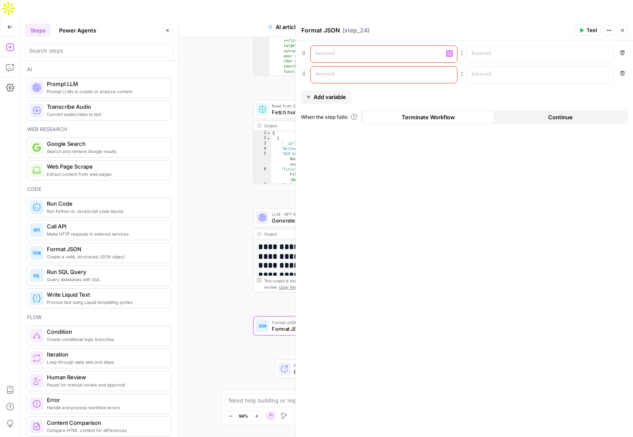
click at [331, 54] on p at bounding box center [377, 53] width 123 height 8
click at [506, 52] on p at bounding box center [533, 53] width 123 height 8
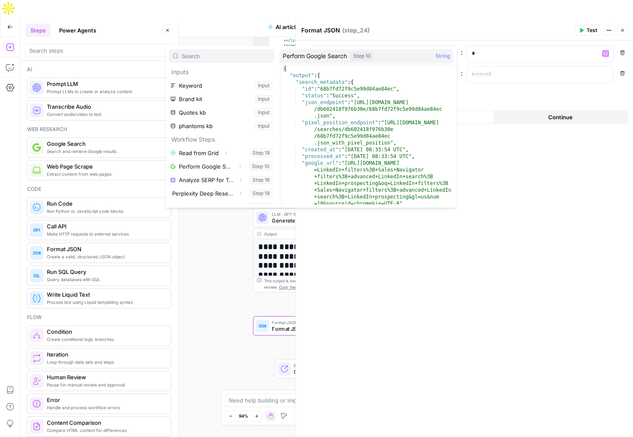
scroll to position [50, 0]
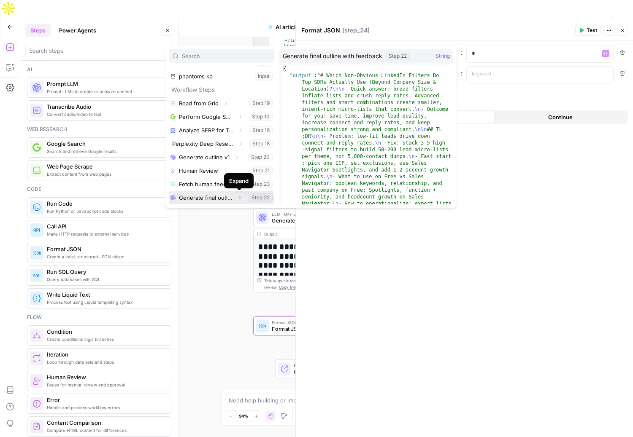
click at [238, 198] on icon "button" at bounding box center [239, 197] width 5 height 5
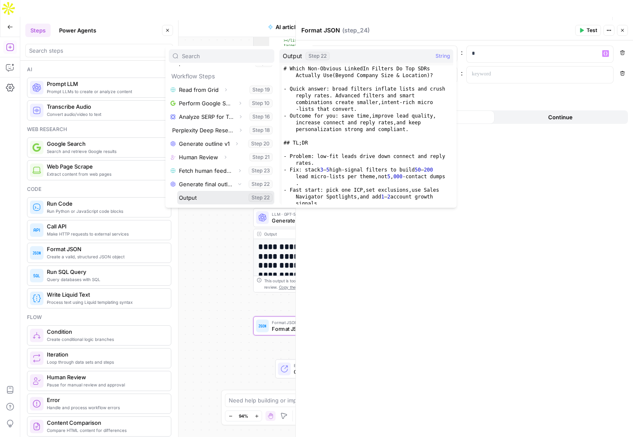
click at [186, 197] on button "Select variable Output" at bounding box center [225, 198] width 97 height 14
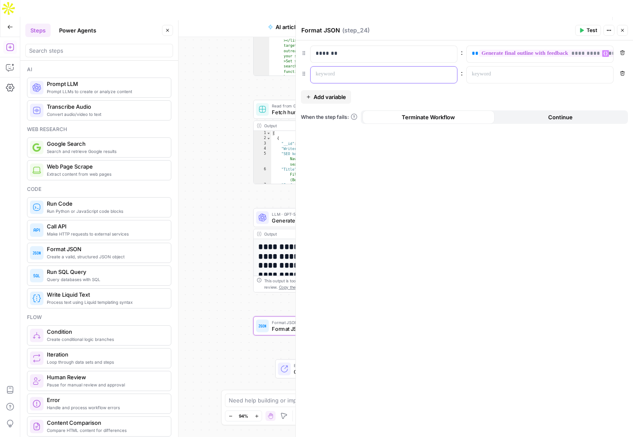
click at [368, 78] on div at bounding box center [377, 75] width 133 height 16
click at [497, 78] on div at bounding box center [533, 75] width 133 height 16
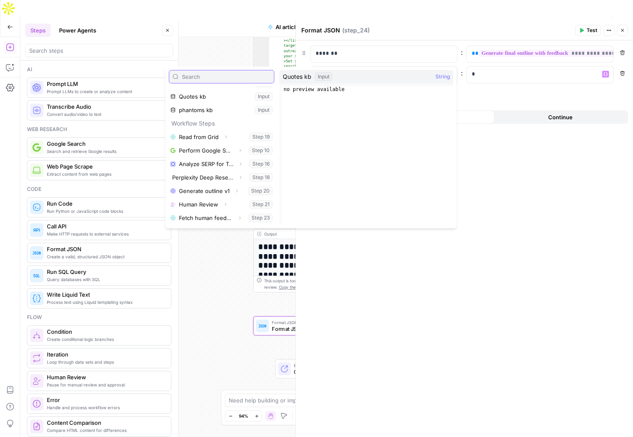
scroll to position [50, 0]
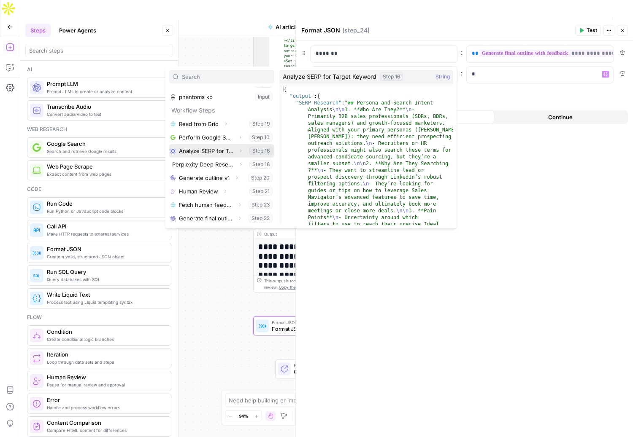
click at [241, 150] on icon "button" at bounding box center [240, 151] width 5 height 5
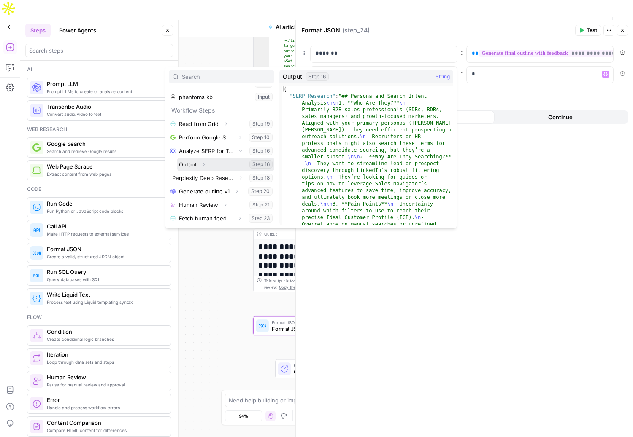
click at [207, 165] on button "Expand" at bounding box center [203, 164] width 11 height 11
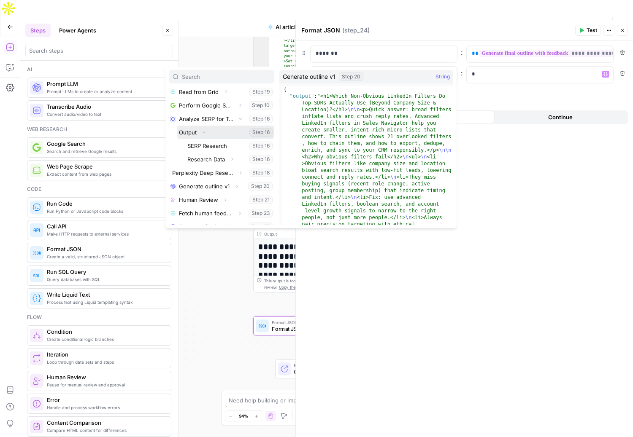
scroll to position [88, 0]
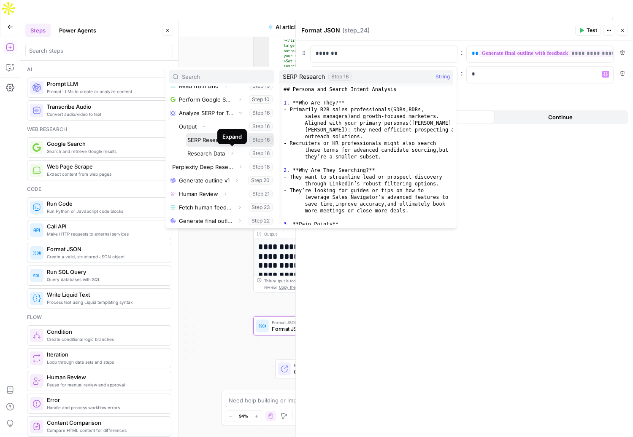
click at [208, 140] on button "Select variable SERP Research" at bounding box center [230, 140] width 89 height 14
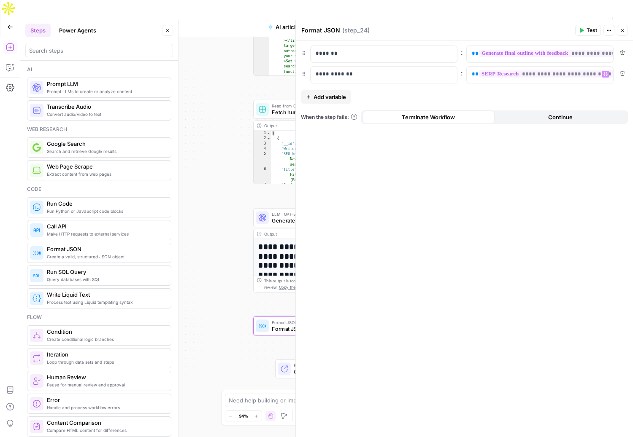
click at [588, 27] on span "Test" at bounding box center [591, 31] width 11 height 8
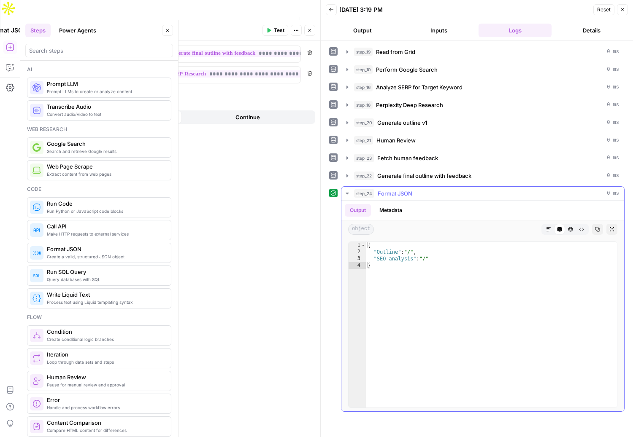
type textarea "**********"
click at [413, 253] on div "{ "Outline" : "/" , "SEO analysis" : "/" }" at bounding box center [491, 331] width 251 height 179
click at [390, 252] on div "{ "Outline" : "/" , "SEO analysis" : "/" }" at bounding box center [491, 331] width 251 height 179
click at [411, 252] on div "{ "Outline" : "/" , "SEO analysis" : "/" }" at bounding box center [491, 331] width 251 height 179
click at [312, 34] on div "Run History E" at bounding box center [309, 28] width 49 height 15
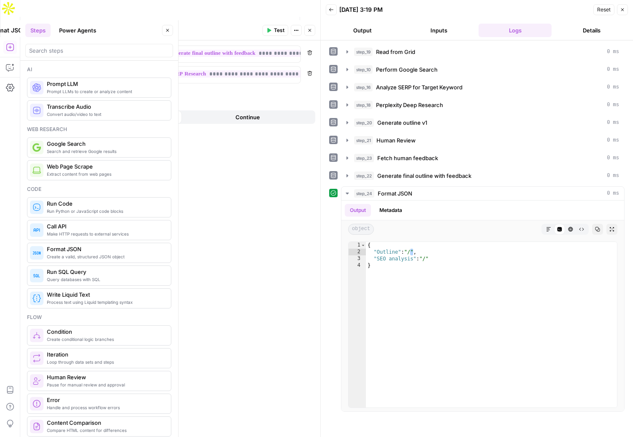
click at [309, 30] on icon "button" at bounding box center [309, 30] width 3 height 3
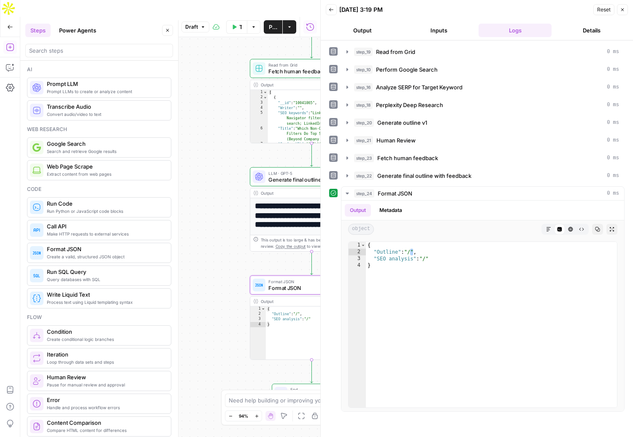
click at [200, 232] on div "Workflow Set Inputs Inputs Read from Grid Read from Grid Step 19 Output Expand …" at bounding box center [170, 245] width 300 height 417
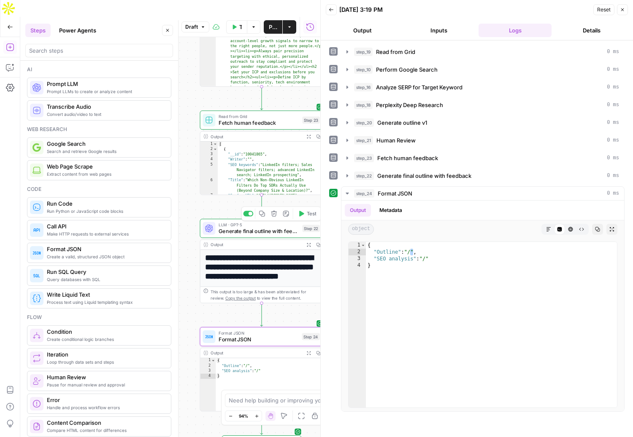
click at [238, 227] on span "Generate final outline with feedback" at bounding box center [259, 231] width 81 height 8
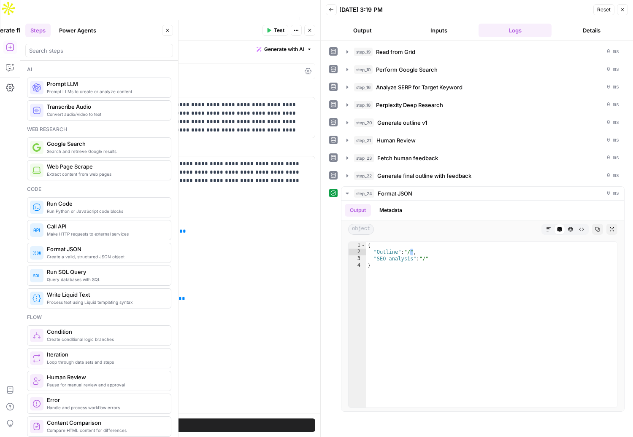
click at [312, 32] on icon "button" at bounding box center [309, 30] width 5 height 5
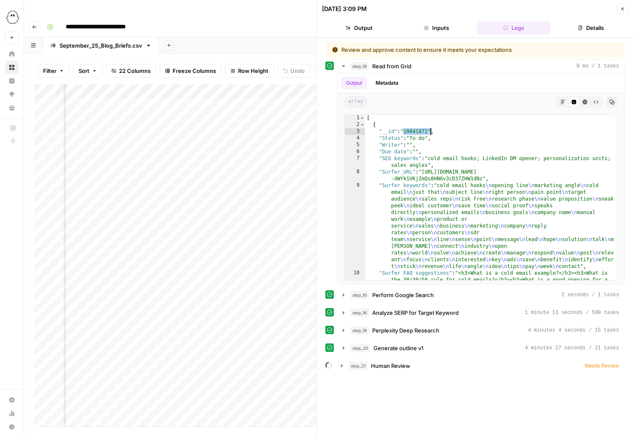
scroll to position [0, 1505]
click at [205, 188] on div "Add Column" at bounding box center [175, 255] width 282 height 343
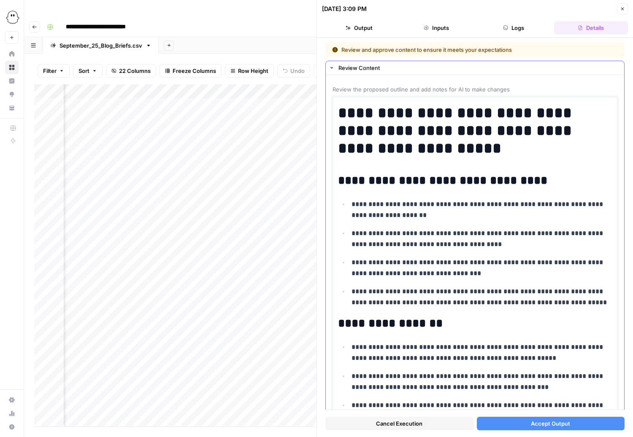
click at [537, 180] on h2 "**********" at bounding box center [475, 181] width 274 height 14
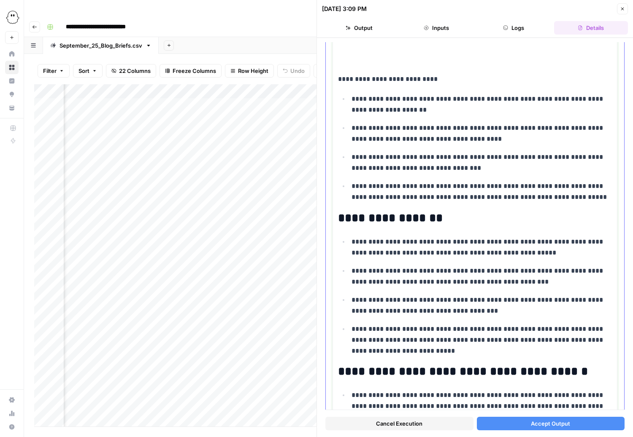
scroll to position [154, 0]
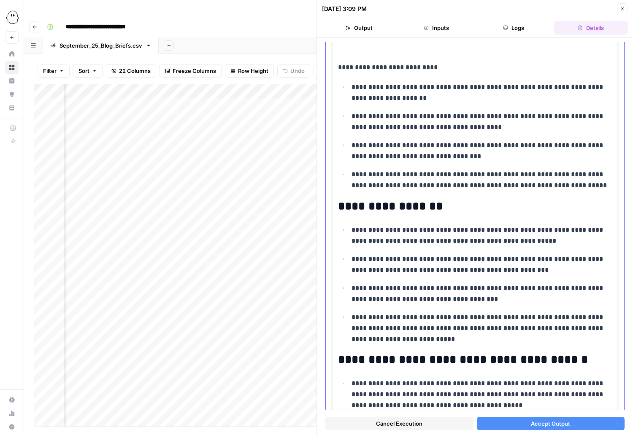
click at [332, 192] on body "**********" at bounding box center [316, 218] width 633 height 437
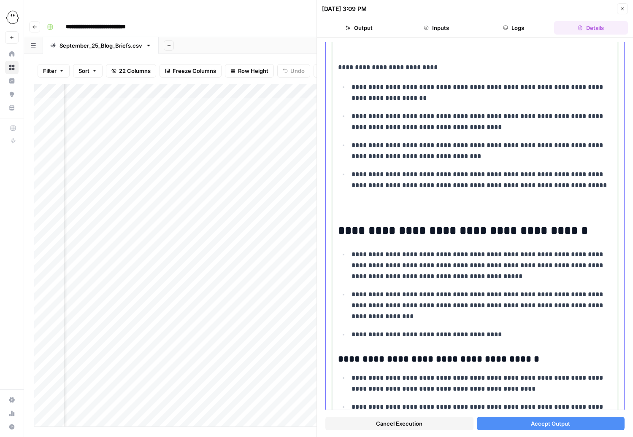
click at [405, 235] on h2 "**********" at bounding box center [475, 231] width 274 height 14
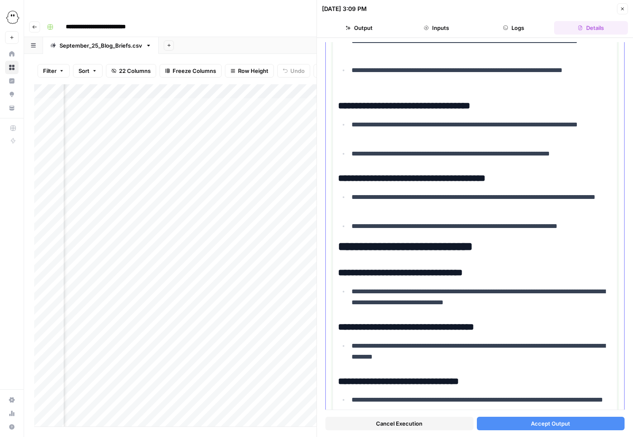
scroll to position [1852, 0]
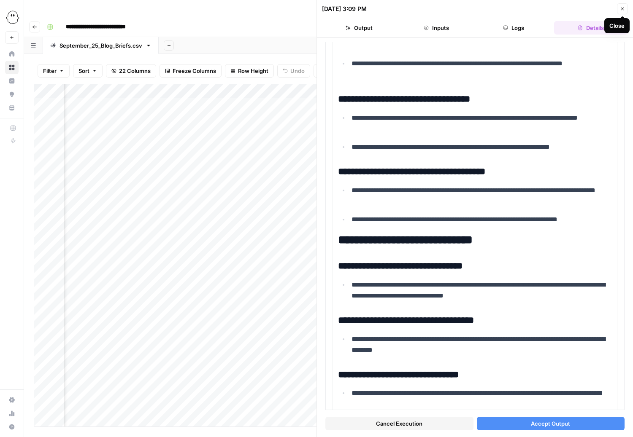
click at [622, 9] on icon "button" at bounding box center [622, 9] width 3 height 3
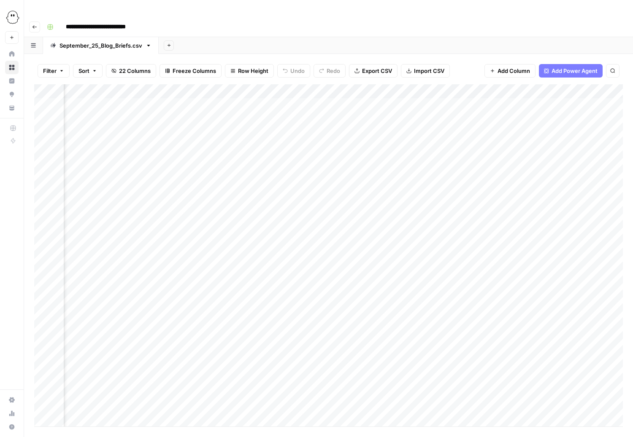
scroll to position [0, 717]
click at [33, 24] on icon "button" at bounding box center [34, 26] width 5 height 5
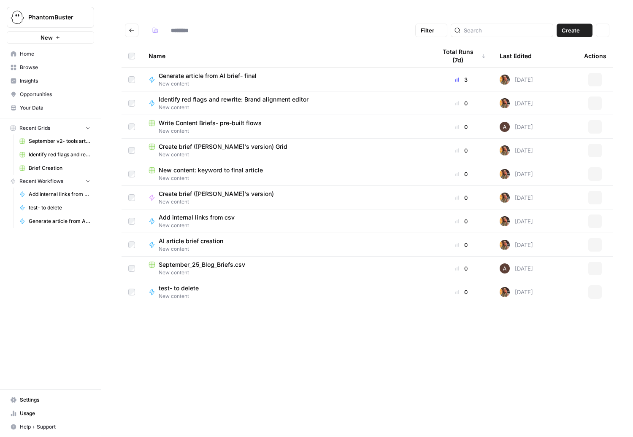
type input "**********"
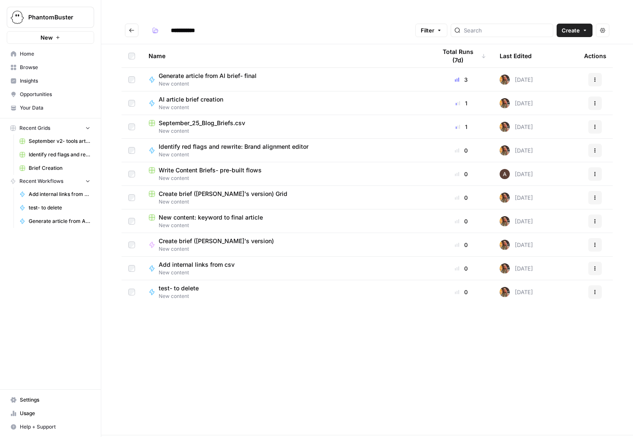
click at [182, 119] on span "September_25_Blog_Briefs.csv" at bounding box center [202, 123] width 86 height 8
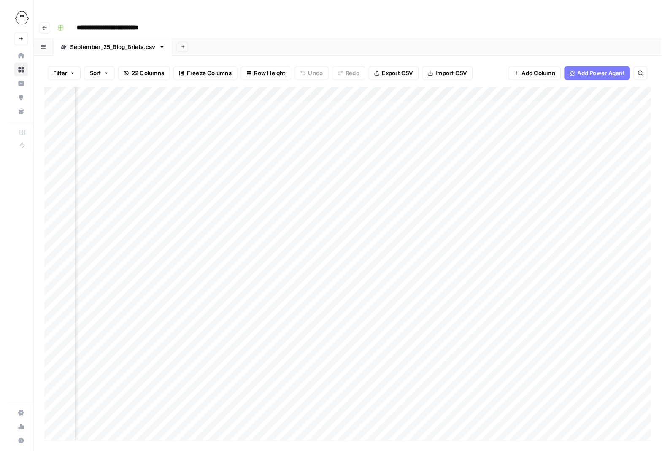
scroll to position [0, 1298]
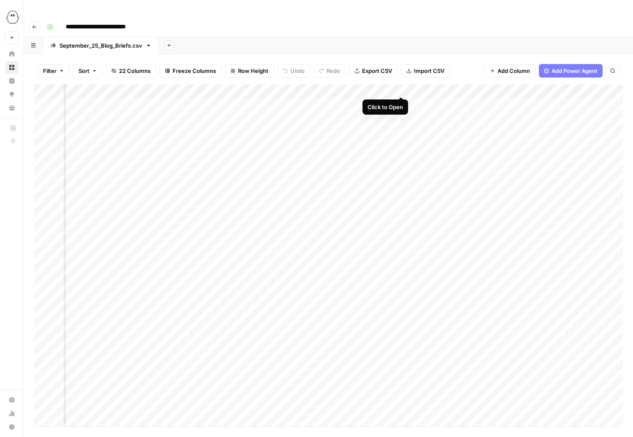
click at [399, 89] on div "Add Column" at bounding box center [328, 255] width 589 height 343
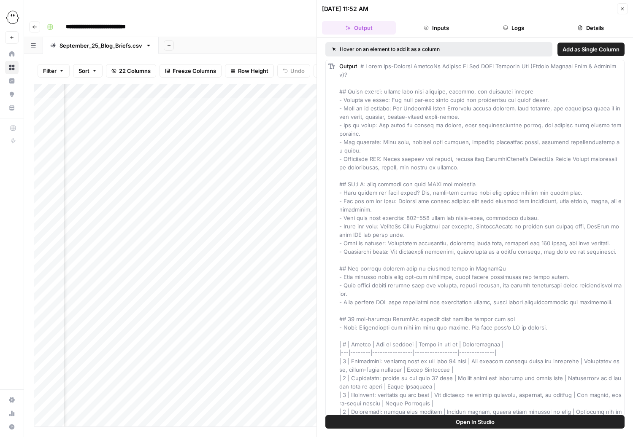
click at [509, 29] on button "Logs" at bounding box center [514, 28] width 74 height 14
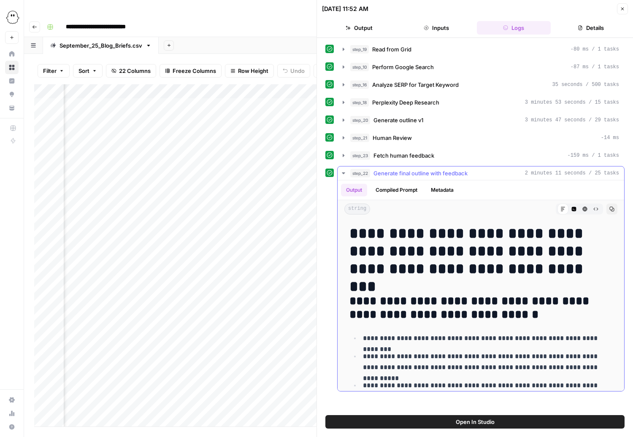
click at [342, 173] on icon "button" at bounding box center [343, 173] width 7 height 7
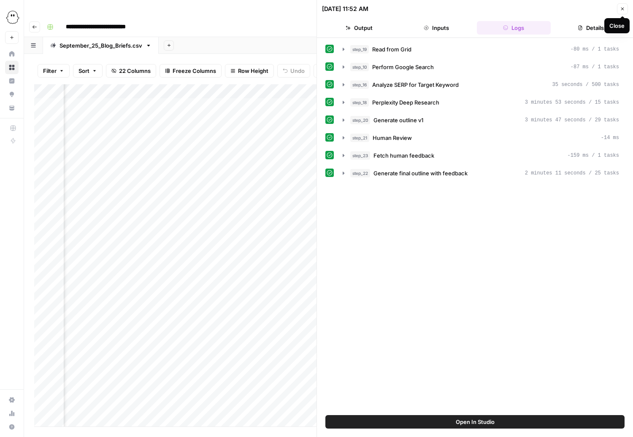
click at [622, 9] on icon "button" at bounding box center [622, 8] width 5 height 5
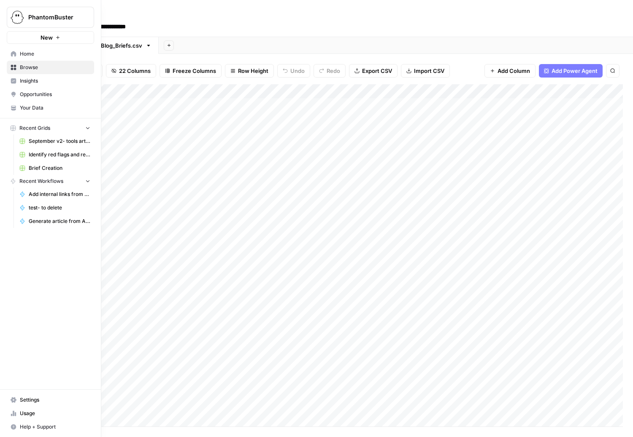
click at [20, 412] on span "Usage" at bounding box center [55, 414] width 70 height 8
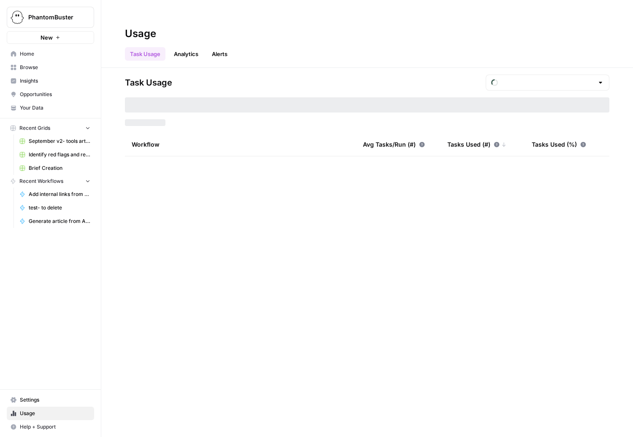
type input "September Tasks"
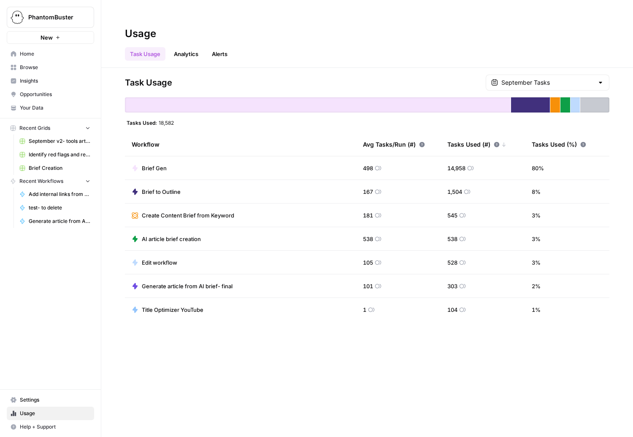
click at [169, 119] on span "18,582" at bounding box center [166, 122] width 15 height 7
click at [209, 97] on div at bounding box center [318, 104] width 386 height 15
click at [189, 47] on link "Analytics" at bounding box center [186, 54] width 35 height 14
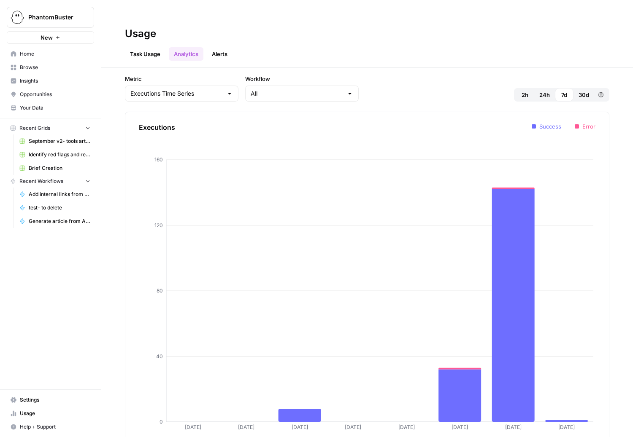
click at [217, 47] on link "Alerts" at bounding box center [220, 54] width 26 height 14
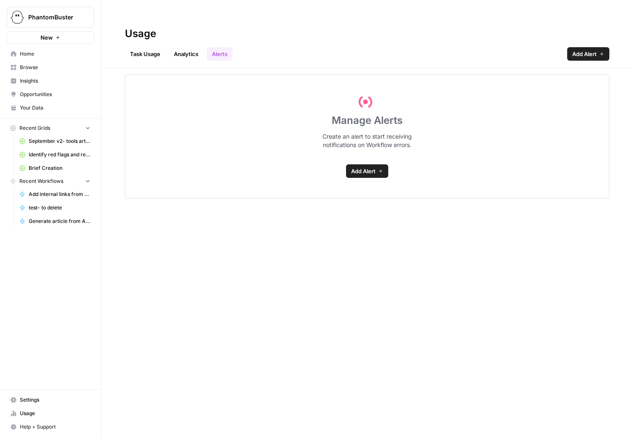
click at [150, 47] on link "Task Usage" at bounding box center [145, 54] width 41 height 14
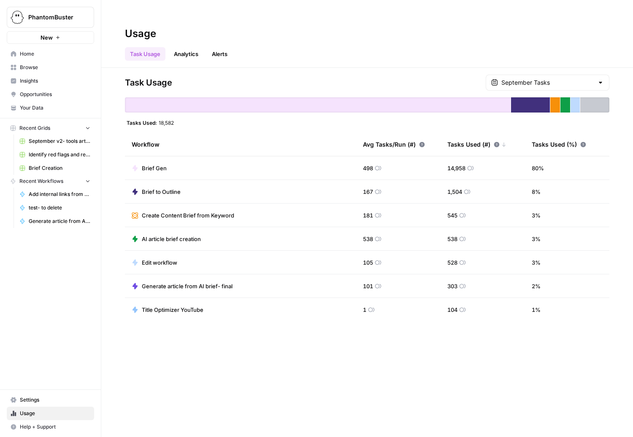
drag, startPoint x: 446, startPoint y: 176, endPoint x: 465, endPoint y: 177, distance: 19.4
click at [465, 180] on td "1,504" at bounding box center [482, 191] width 84 height 23
click at [31, 64] on span "Browse" at bounding box center [55, 68] width 70 height 8
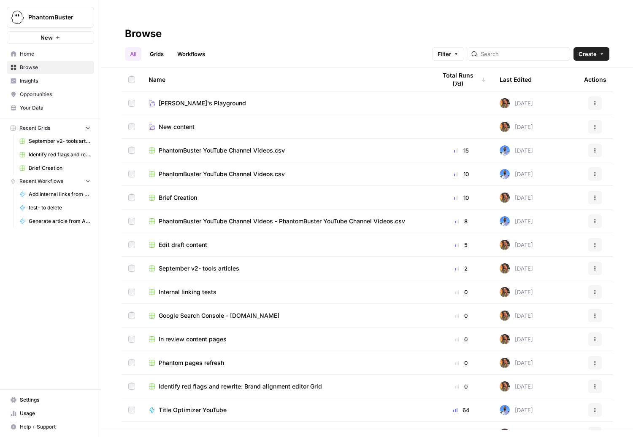
click at [189, 99] on span "[PERSON_NAME]'s Playground" at bounding box center [202, 103] width 87 height 8
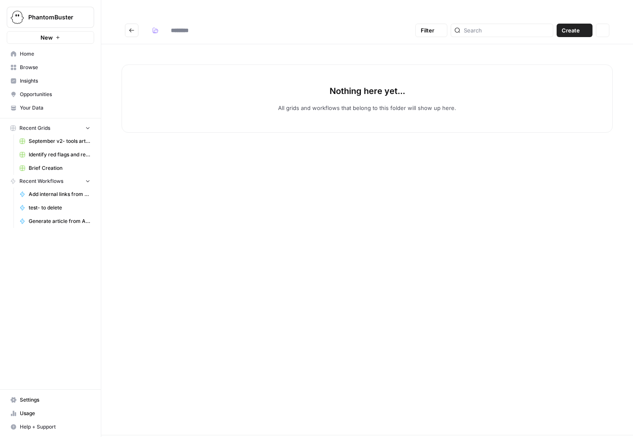
type input "**********"
click at [131, 28] on icon "Go back" at bounding box center [131, 30] width 5 height 4
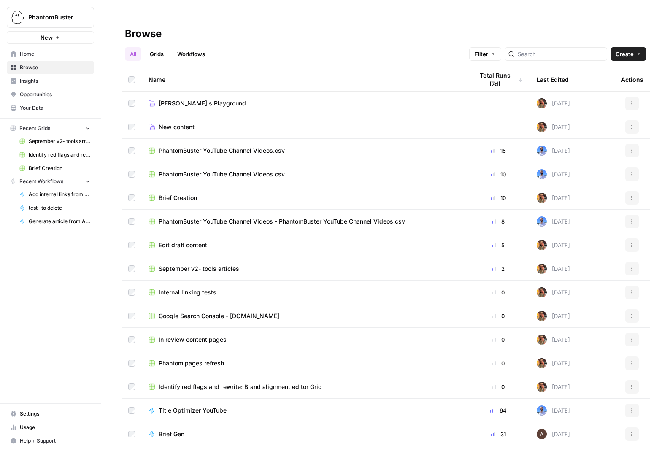
click at [28, 412] on span "Settings" at bounding box center [55, 414] width 70 height 8
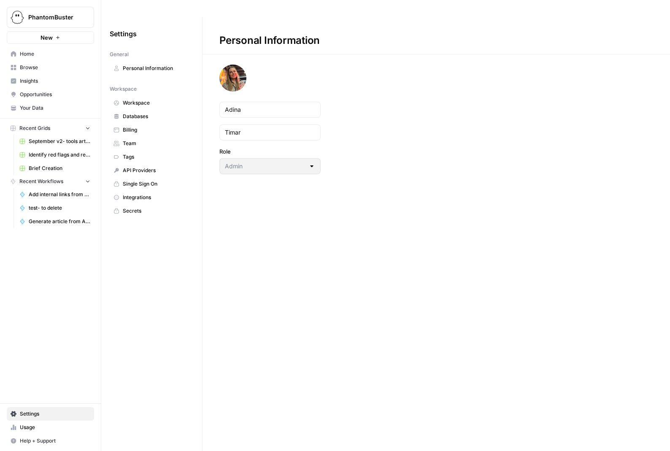
click at [143, 194] on span "Integrations" at bounding box center [156, 198] width 67 height 8
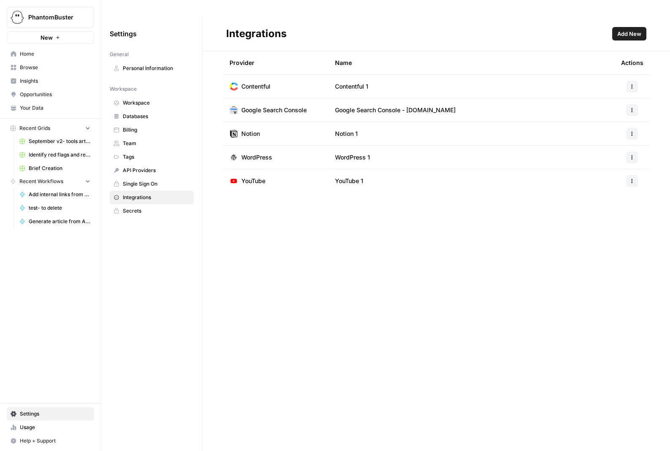
click at [41, 138] on span "September v2- tools articles" at bounding box center [60, 142] width 62 height 8
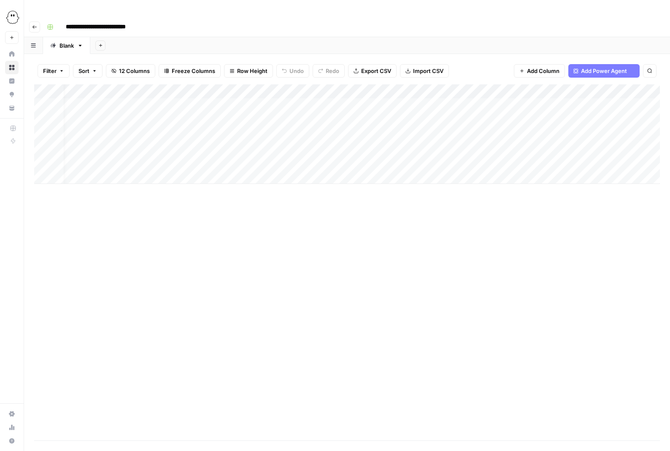
scroll to position [0, 518]
click at [630, 88] on span "Add Column" at bounding box center [641, 92] width 30 height 8
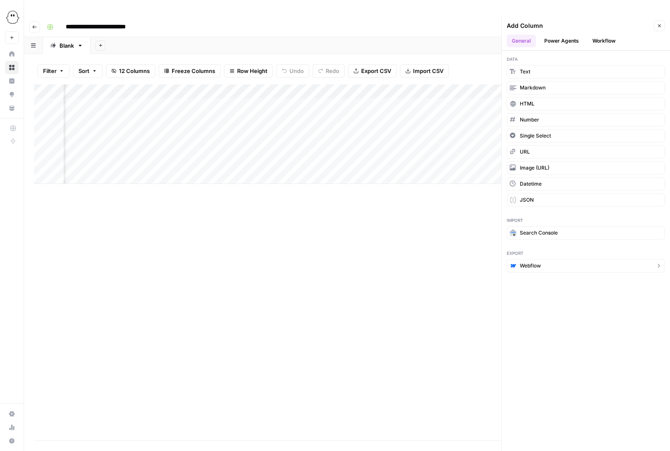
click at [632, 262] on icon "button" at bounding box center [658, 265] width 7 height 7
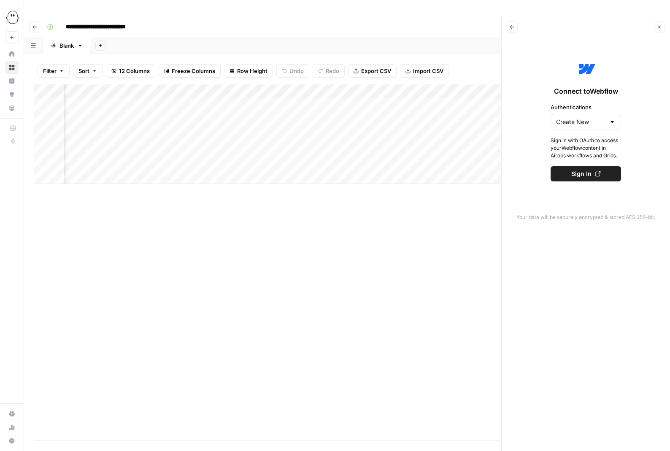
click at [513, 22] on button "Back" at bounding box center [512, 27] width 11 height 11
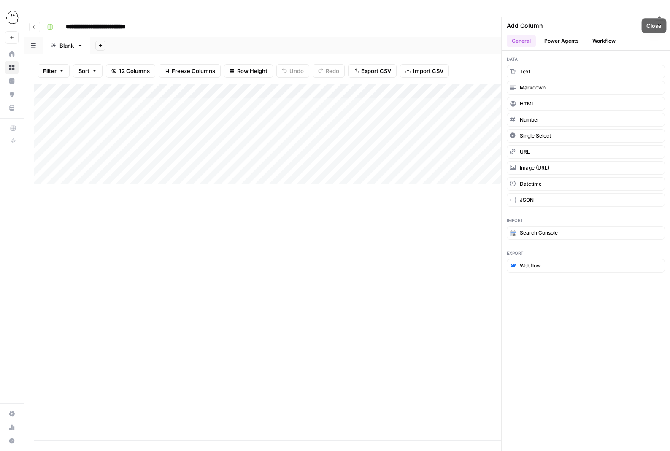
click at [632, 23] on icon "button" at bounding box center [659, 25] width 5 height 5
